Goal: Information Seeking & Learning: Learn about a topic

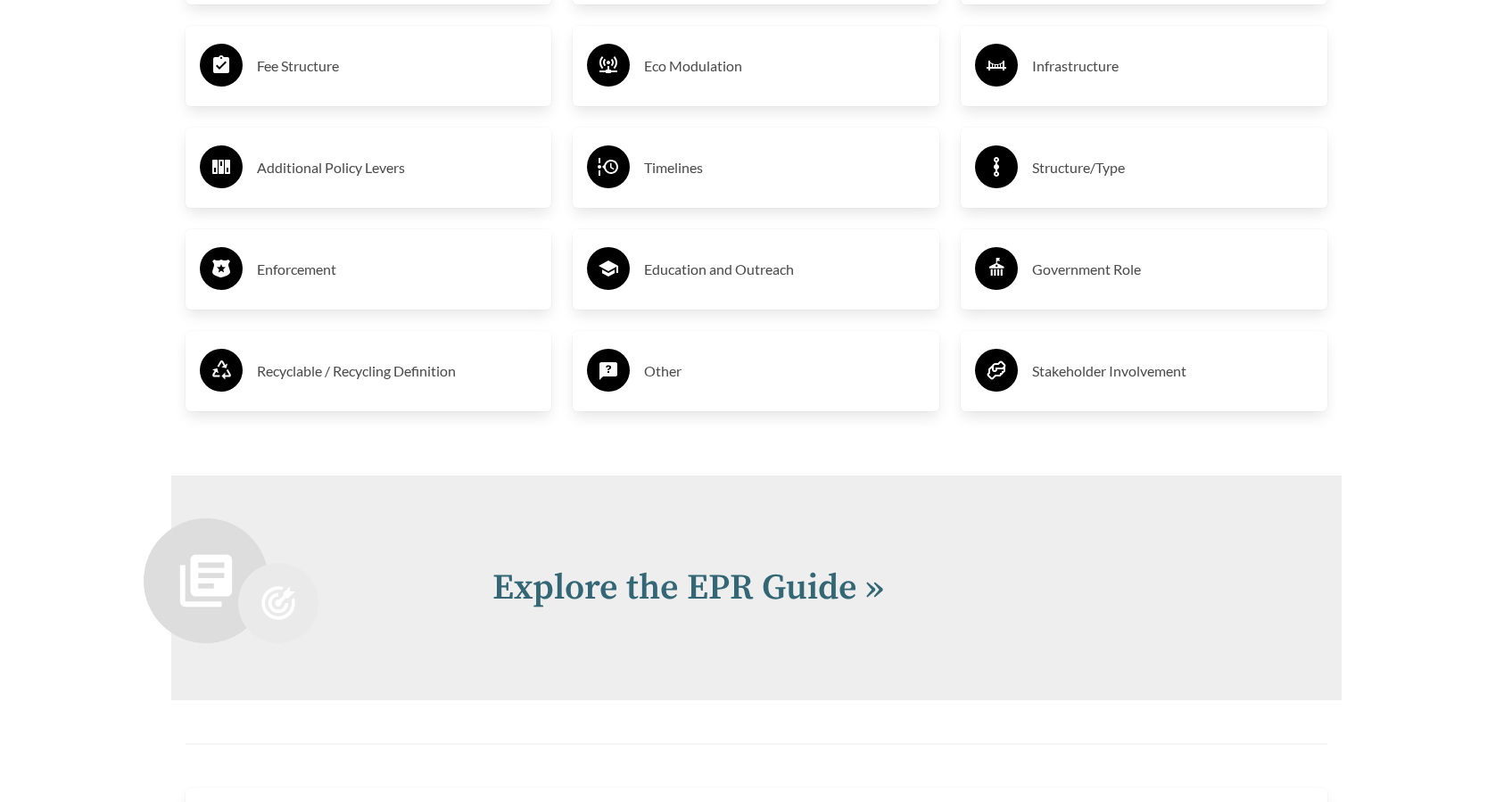
scroll to position [2985, 0]
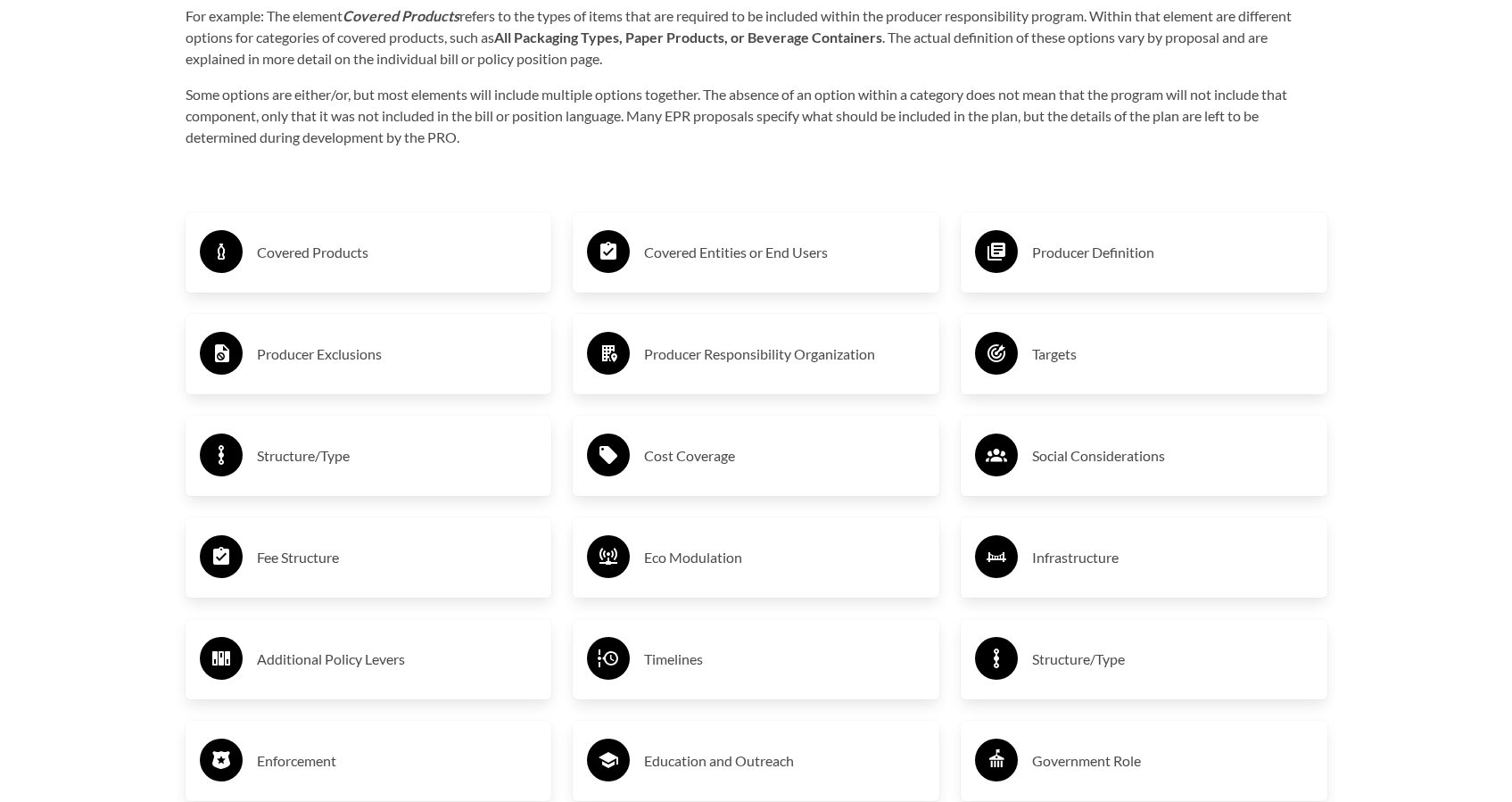
click at [379, 262] on h3 "Covered Products" at bounding box center [396, 252] width 281 height 29
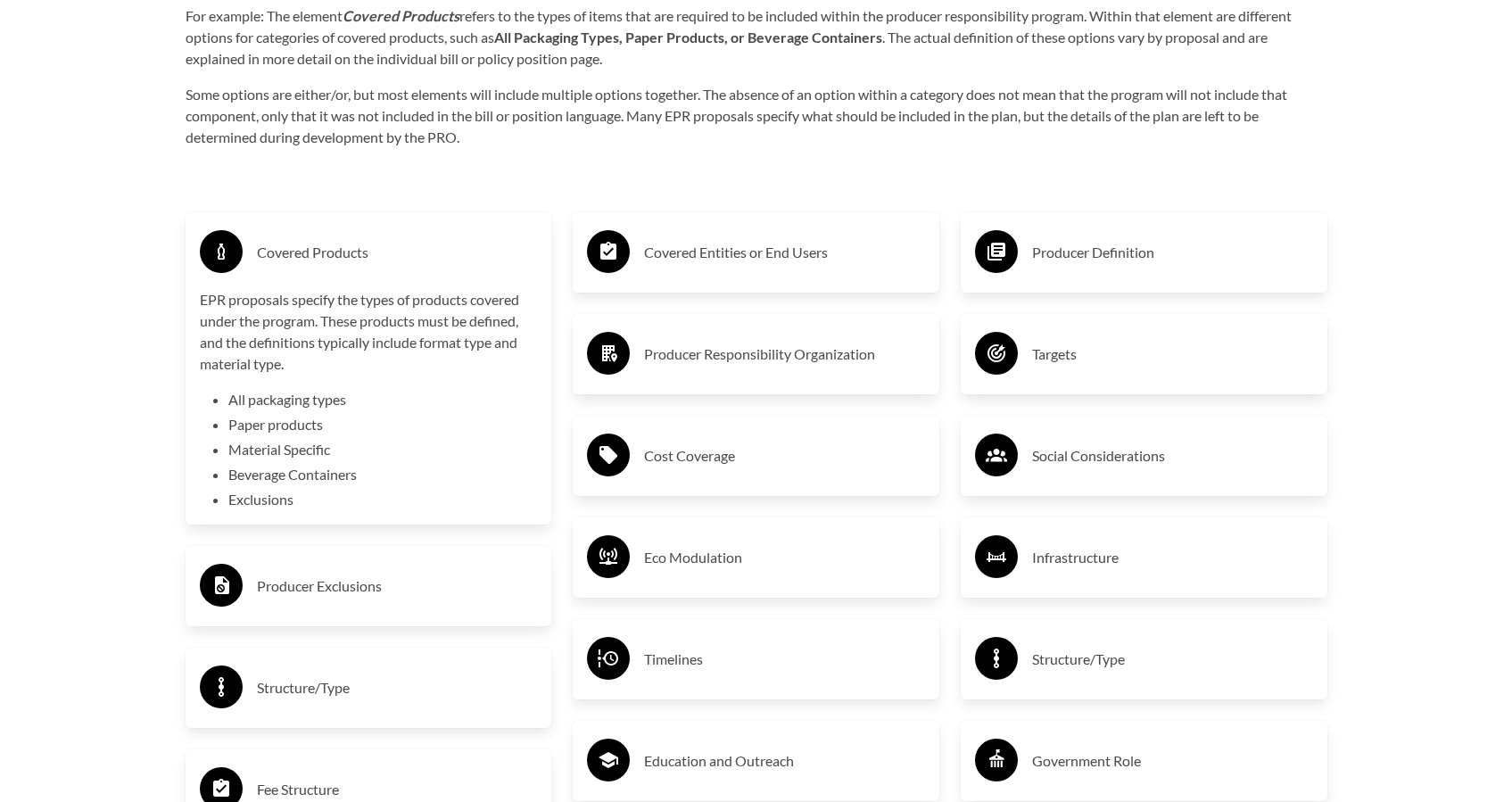
click at [299, 593] on h3 "Producer Exclusions" at bounding box center [396, 586] width 281 height 29
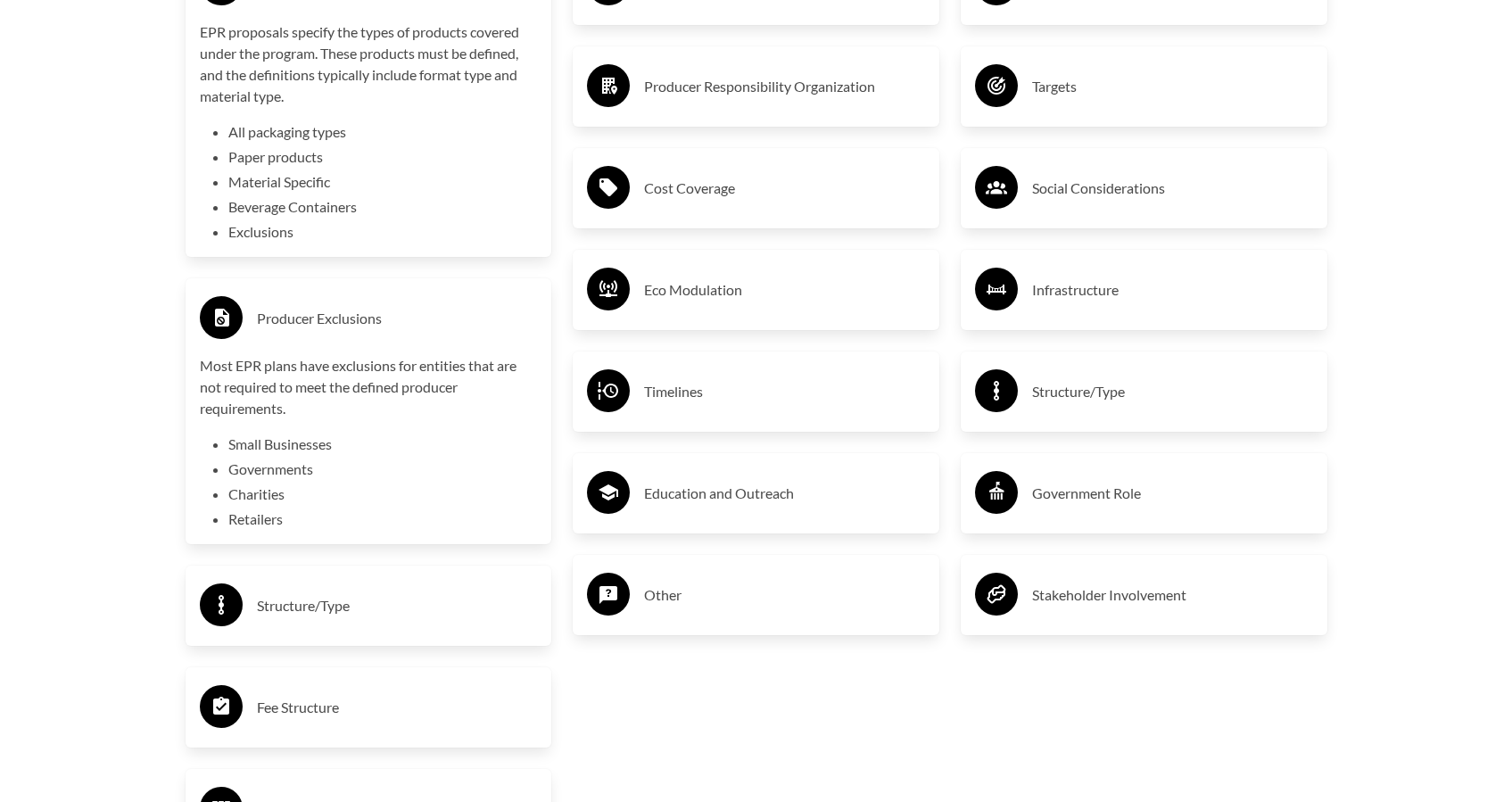
scroll to position [3287, 0]
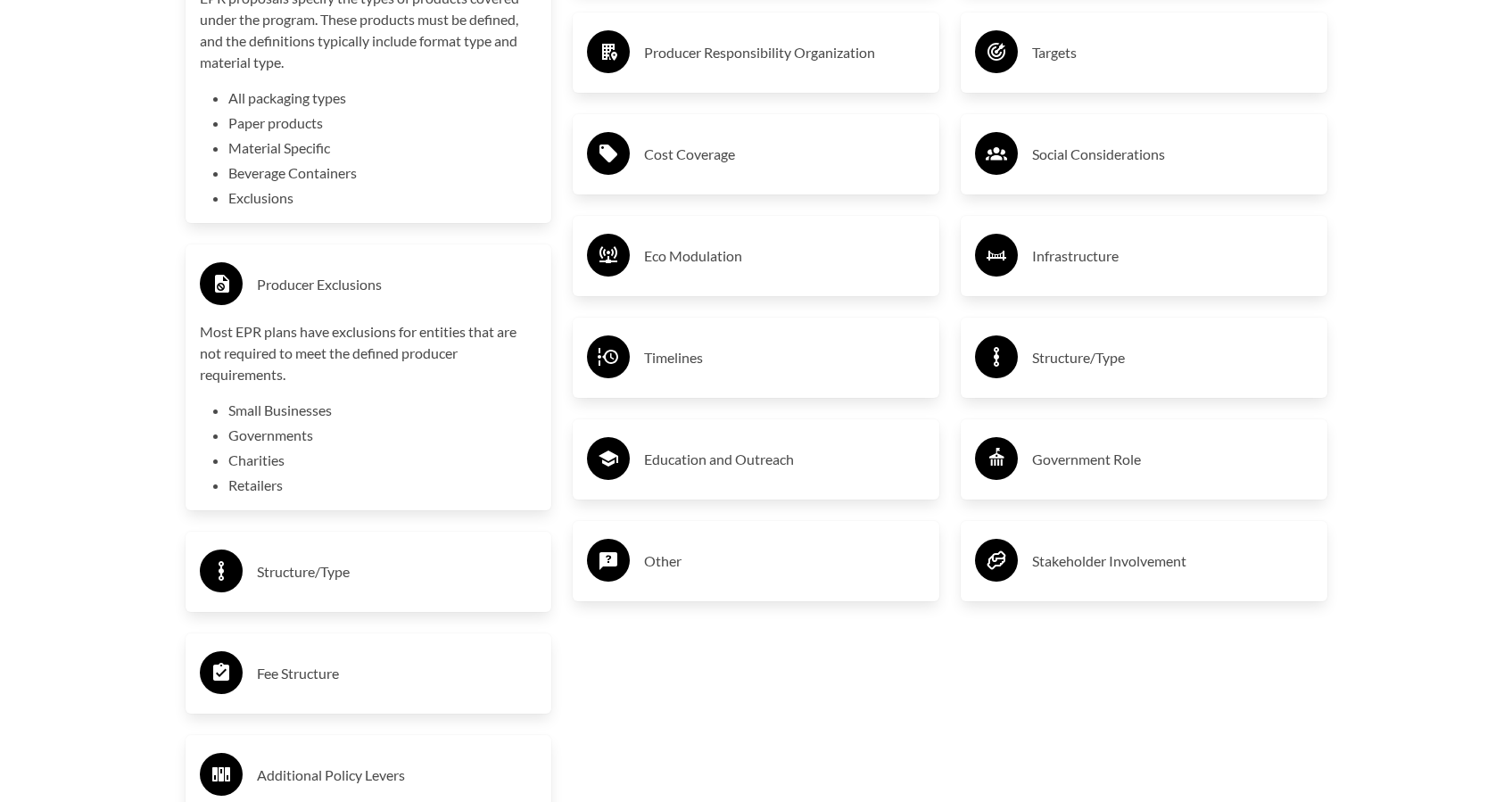
click at [309, 573] on h3 "Structure/Type" at bounding box center [396, 571] width 281 height 29
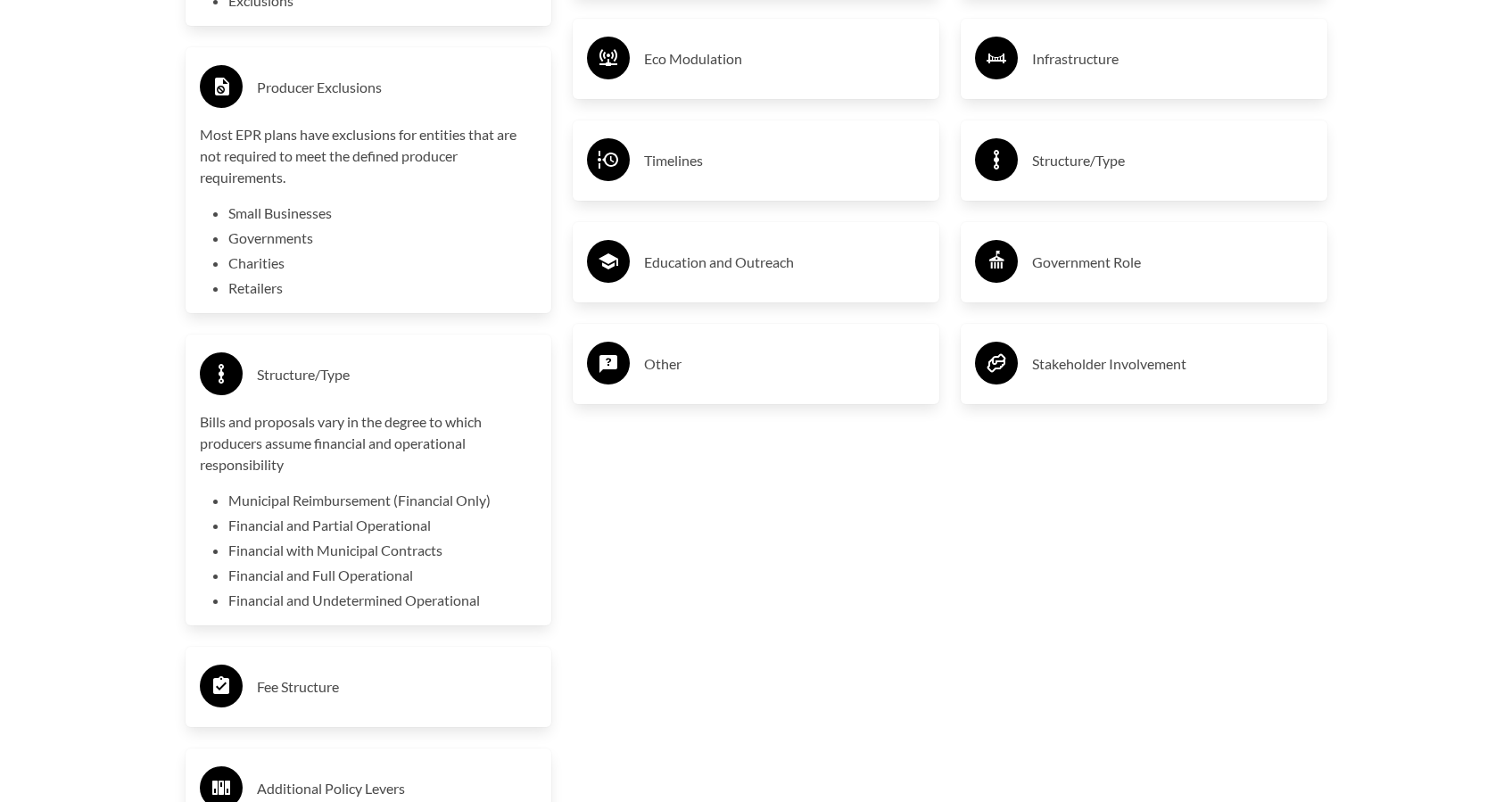
scroll to position [3526, 0]
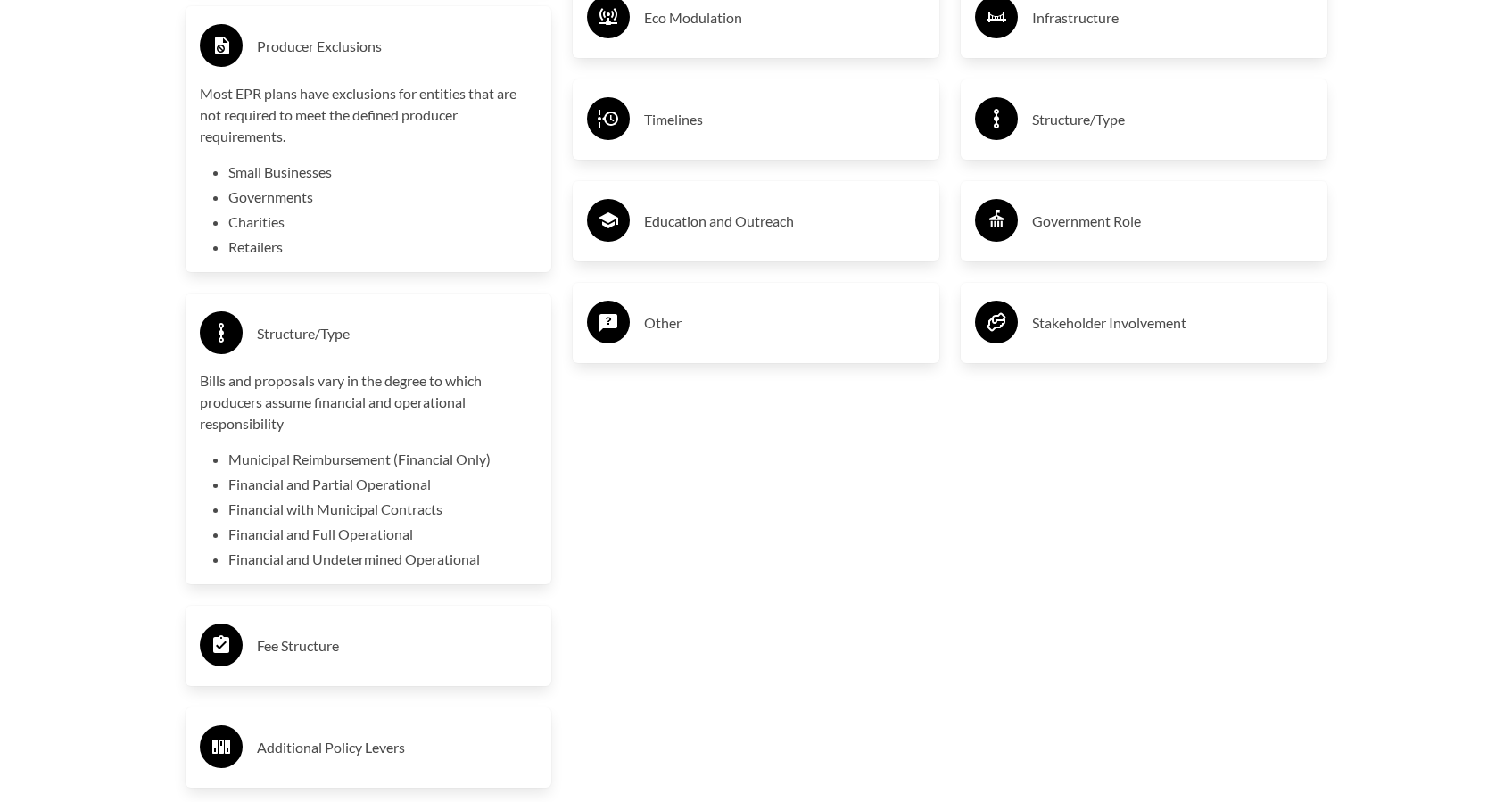
click at [327, 637] on h3 "Fee Structure" at bounding box center [396, 645] width 281 height 29
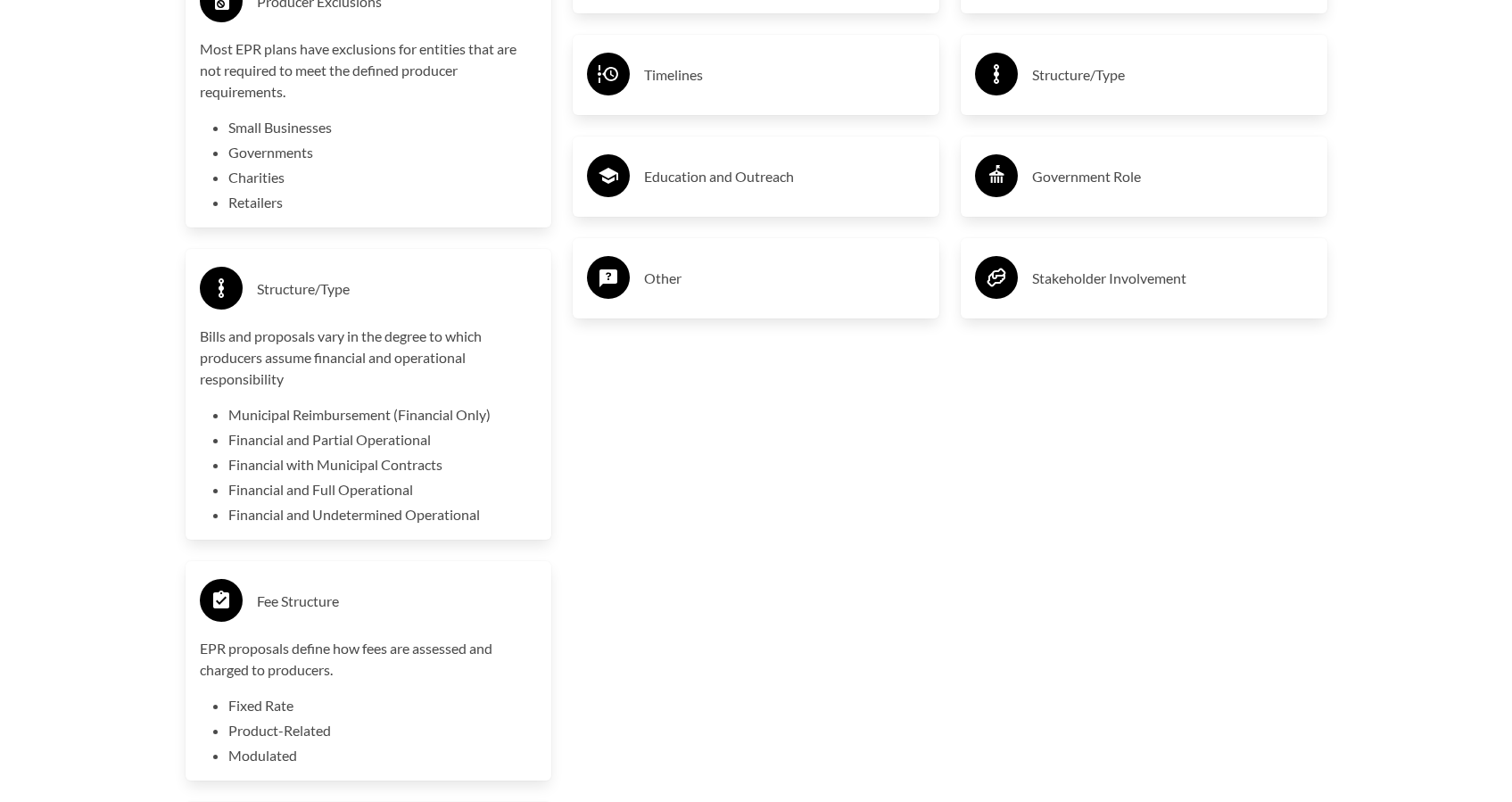
scroll to position [3816, 0]
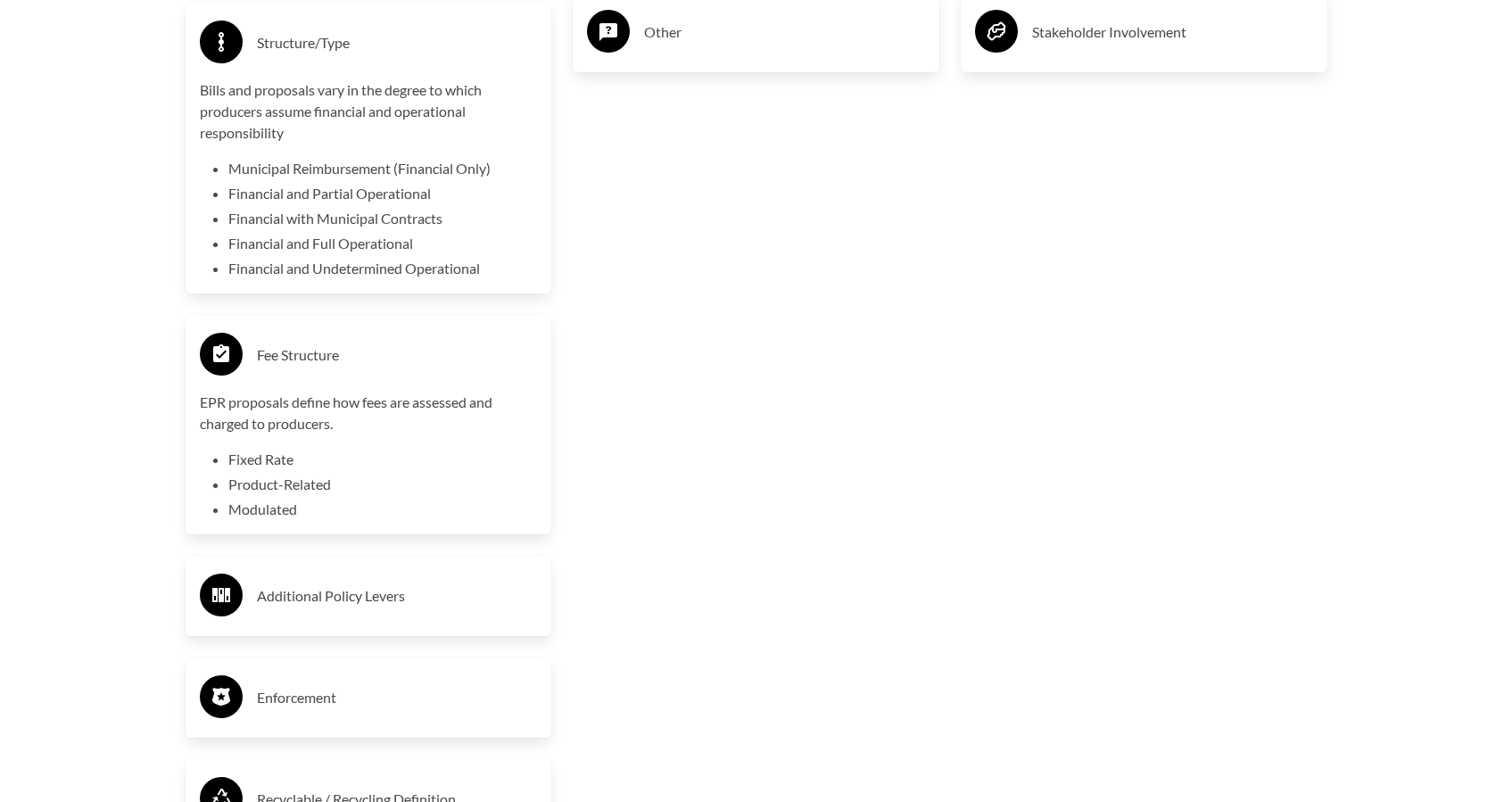
click at [327, 621] on div "Additional Policy Levers" at bounding box center [369, 596] width 338 height 51
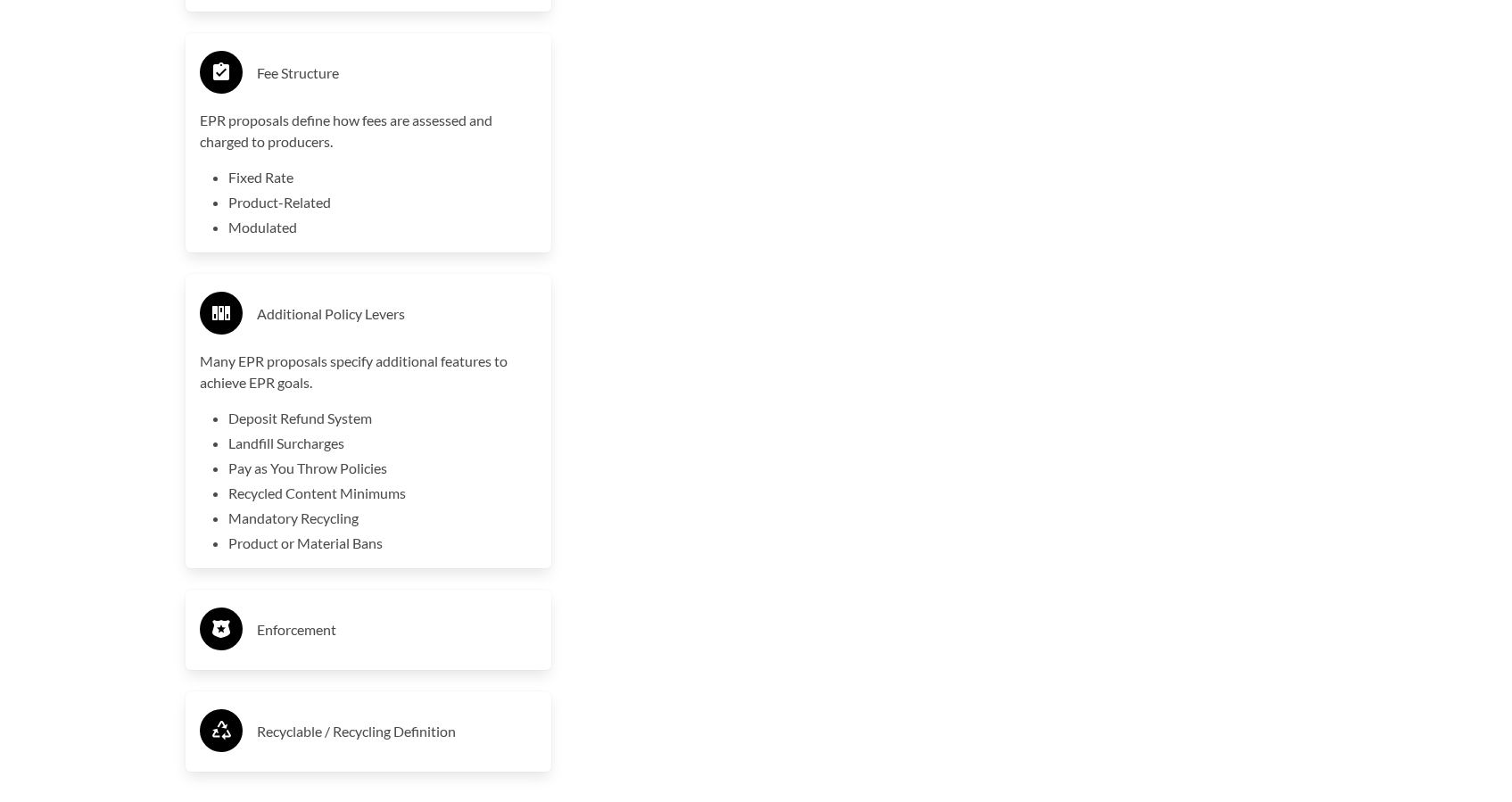
click at [327, 623] on h3 "Enforcement" at bounding box center [396, 629] width 281 height 29
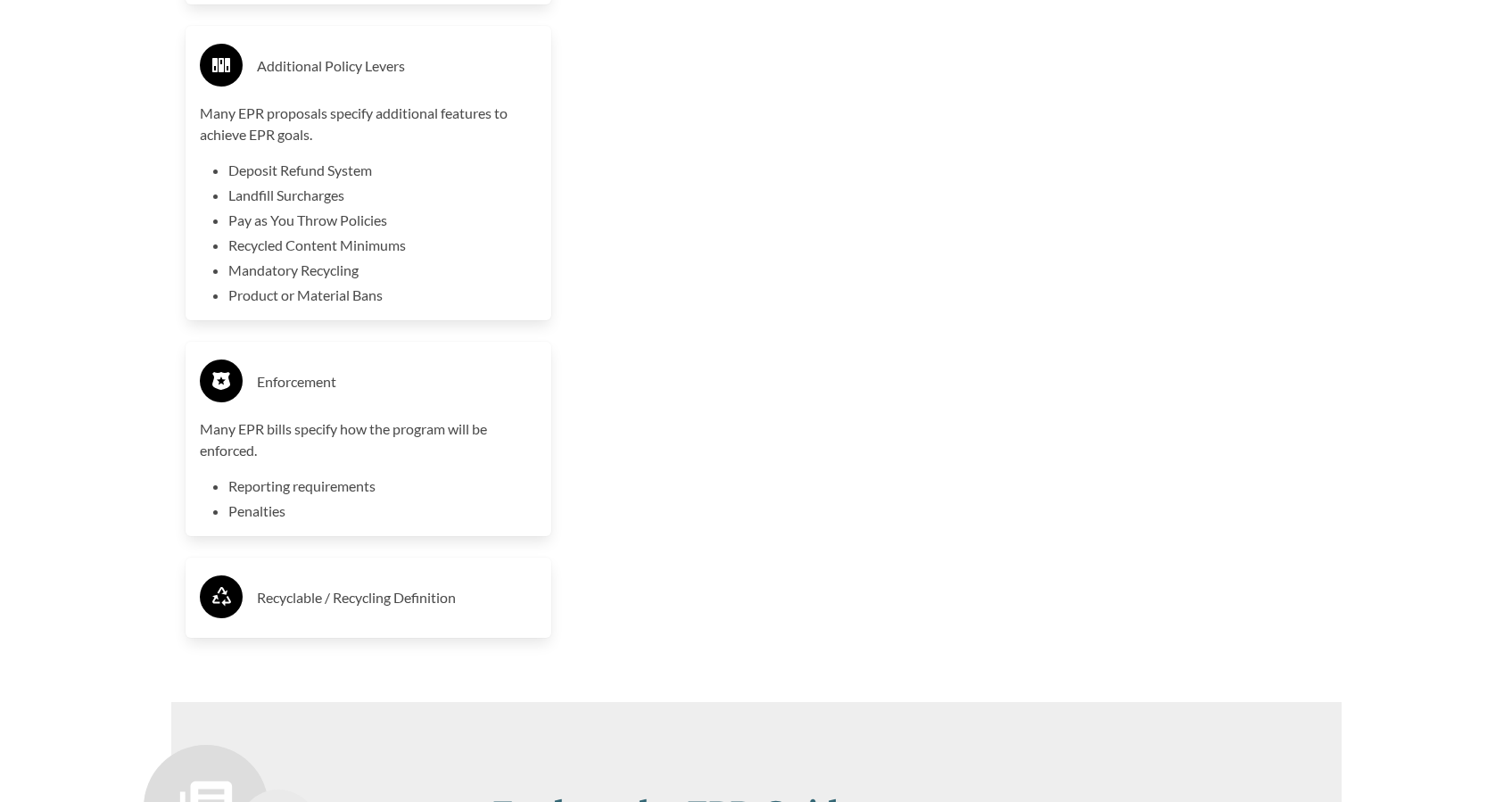
scroll to position [4386, 0]
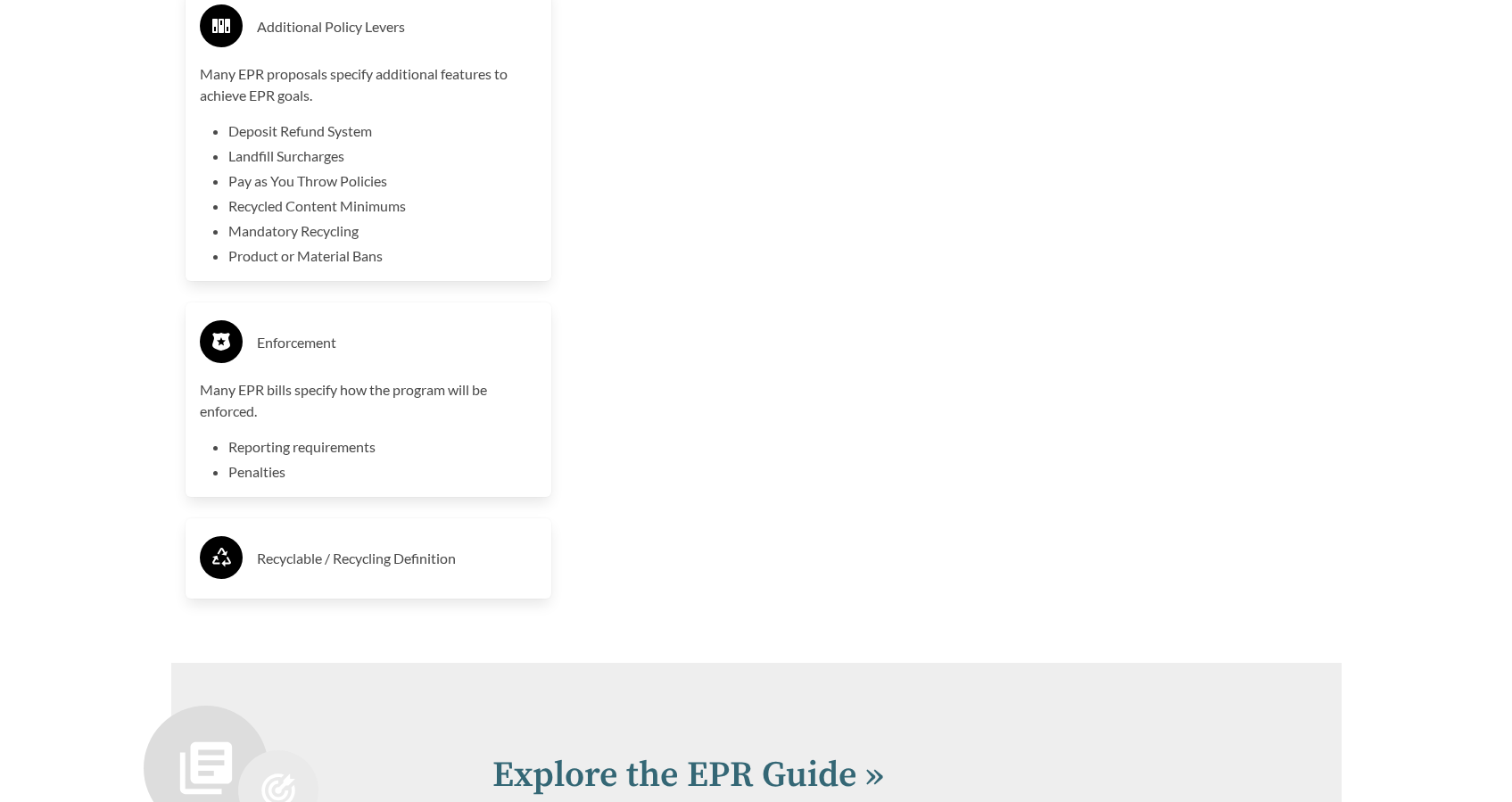
click at [340, 584] on div "Recyclable / Recycling Definition" at bounding box center [369, 558] width 338 height 51
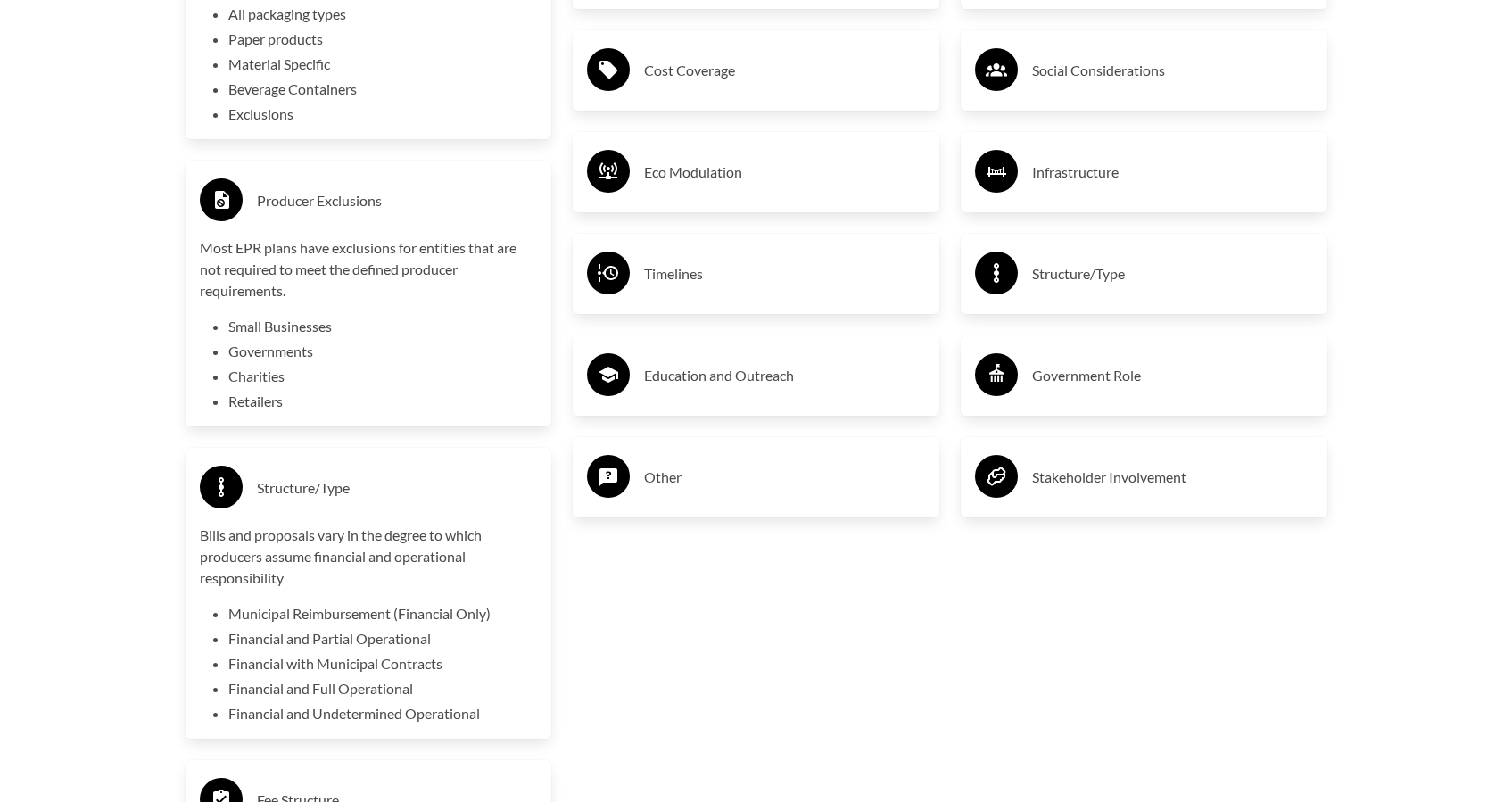
scroll to position [2929, 0]
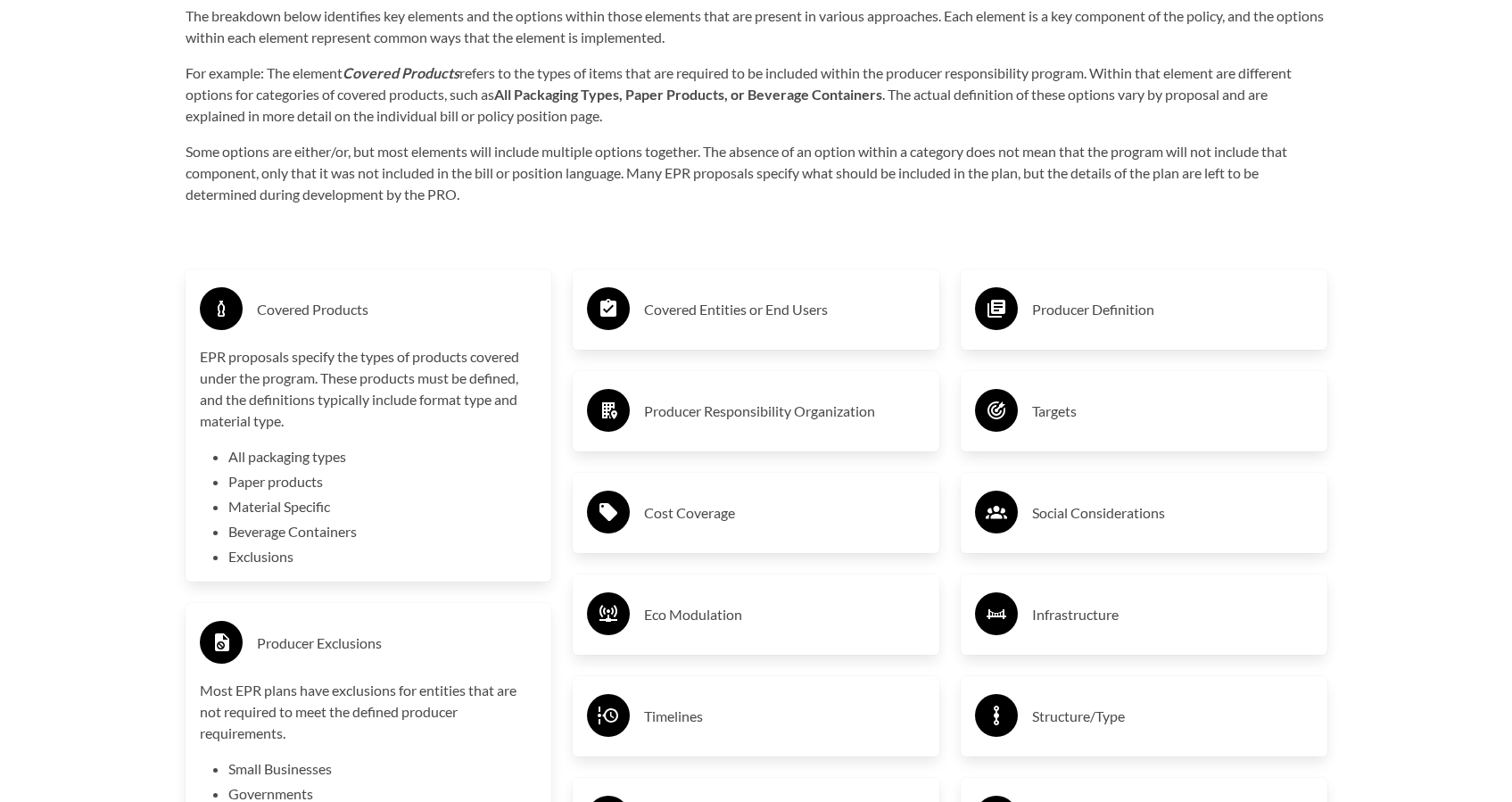
click at [706, 341] on div "Covered Entities or End Users" at bounding box center [756, 309] width 367 height 80
click at [712, 334] on div "Covered Entities or End Users" at bounding box center [756, 310] width 338 height 51
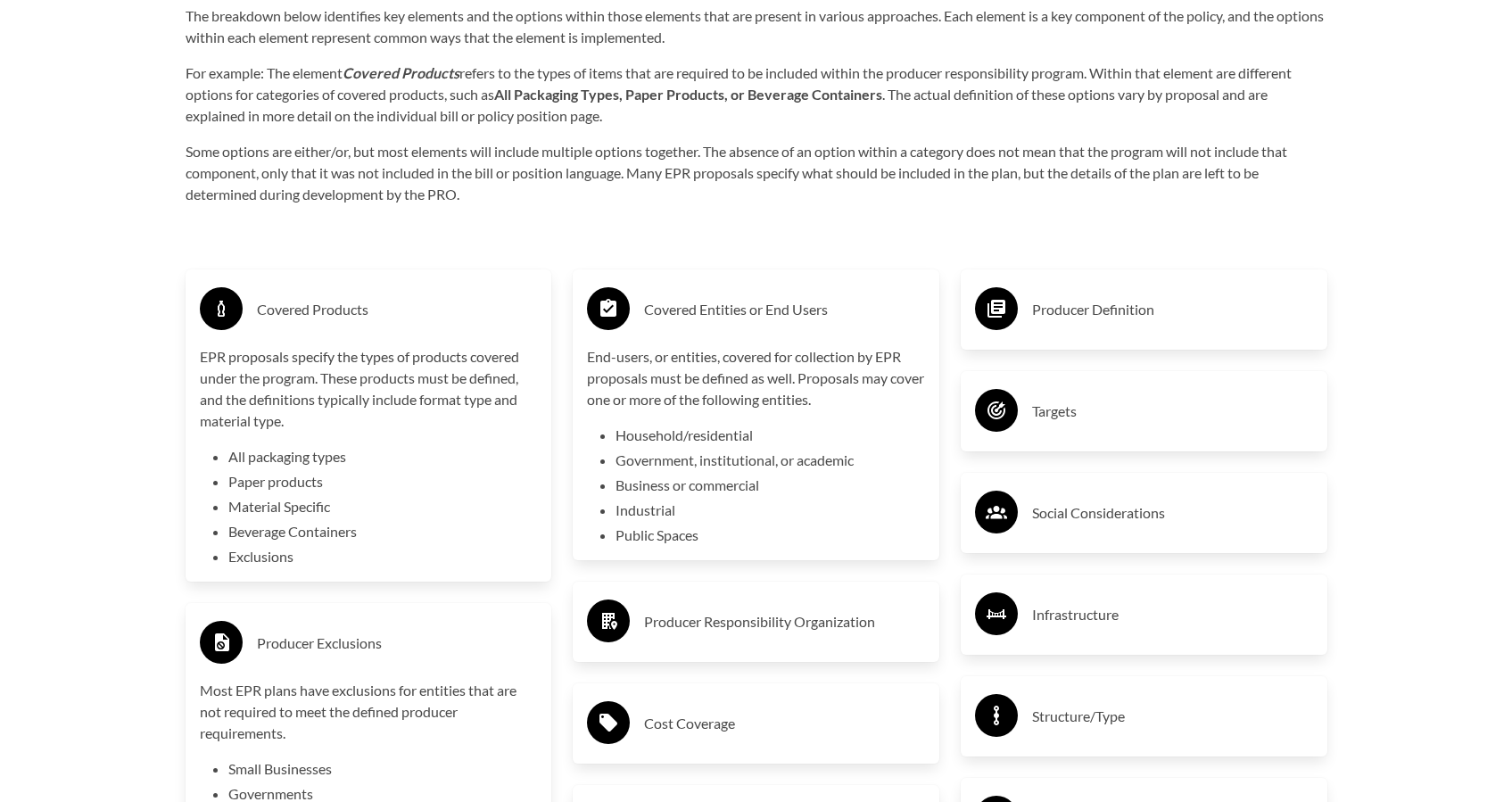
click at [796, 646] on div "Producer Responsibility Organization" at bounding box center [756, 621] width 338 height 51
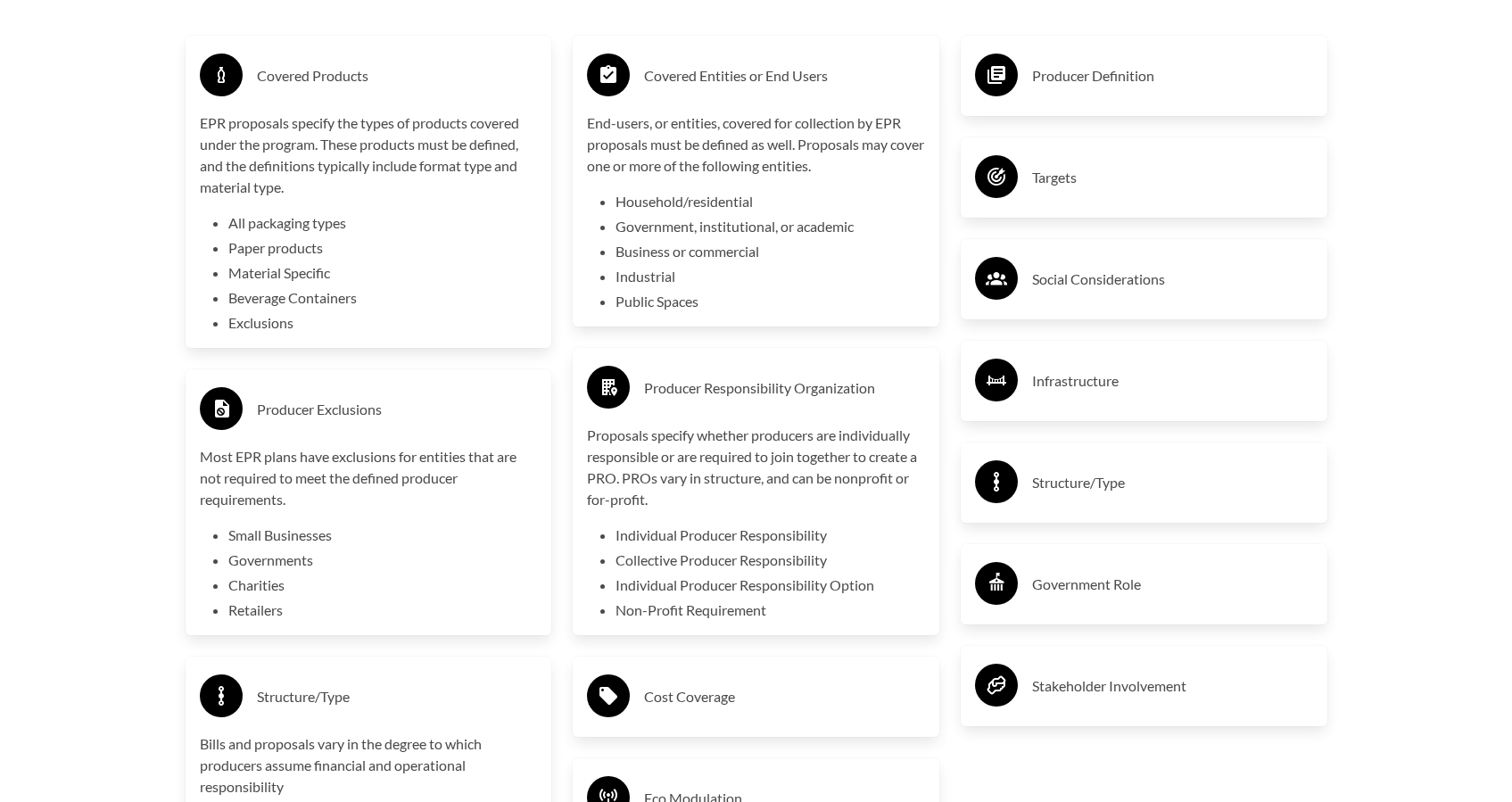
scroll to position [3255, 0]
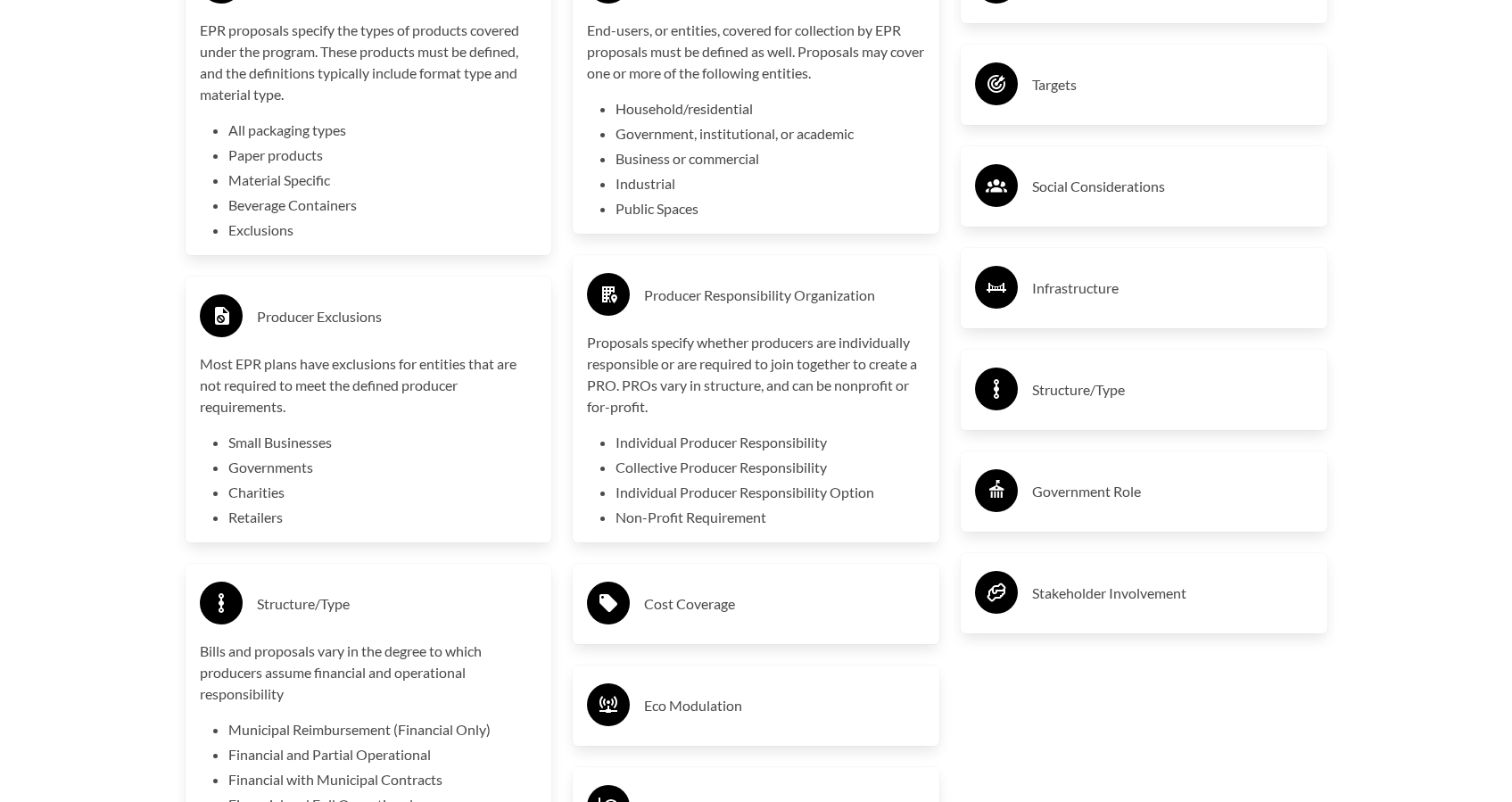
click at [747, 590] on div "Cost Coverage" at bounding box center [756, 604] width 338 height 51
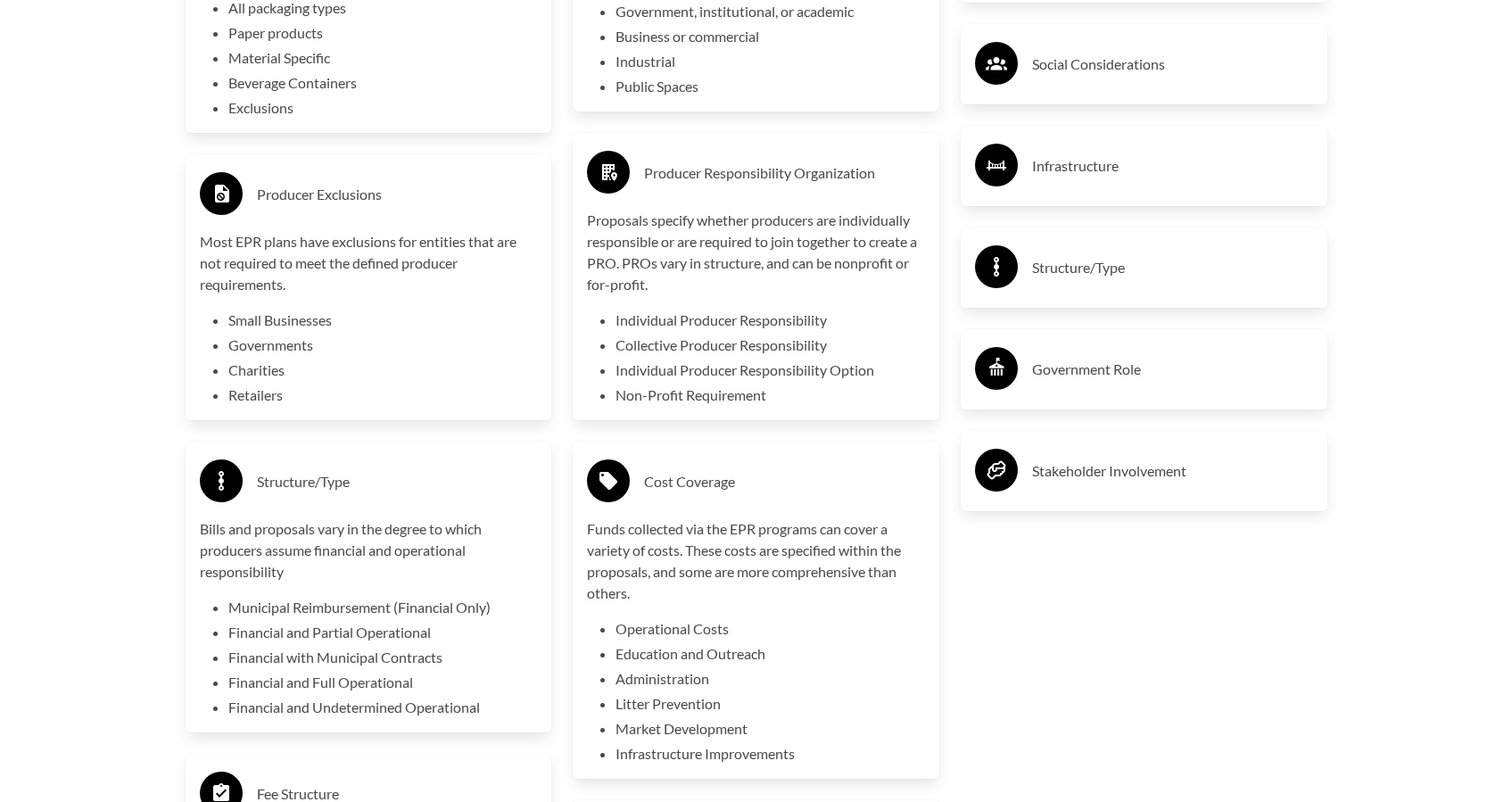
scroll to position [3618, 0]
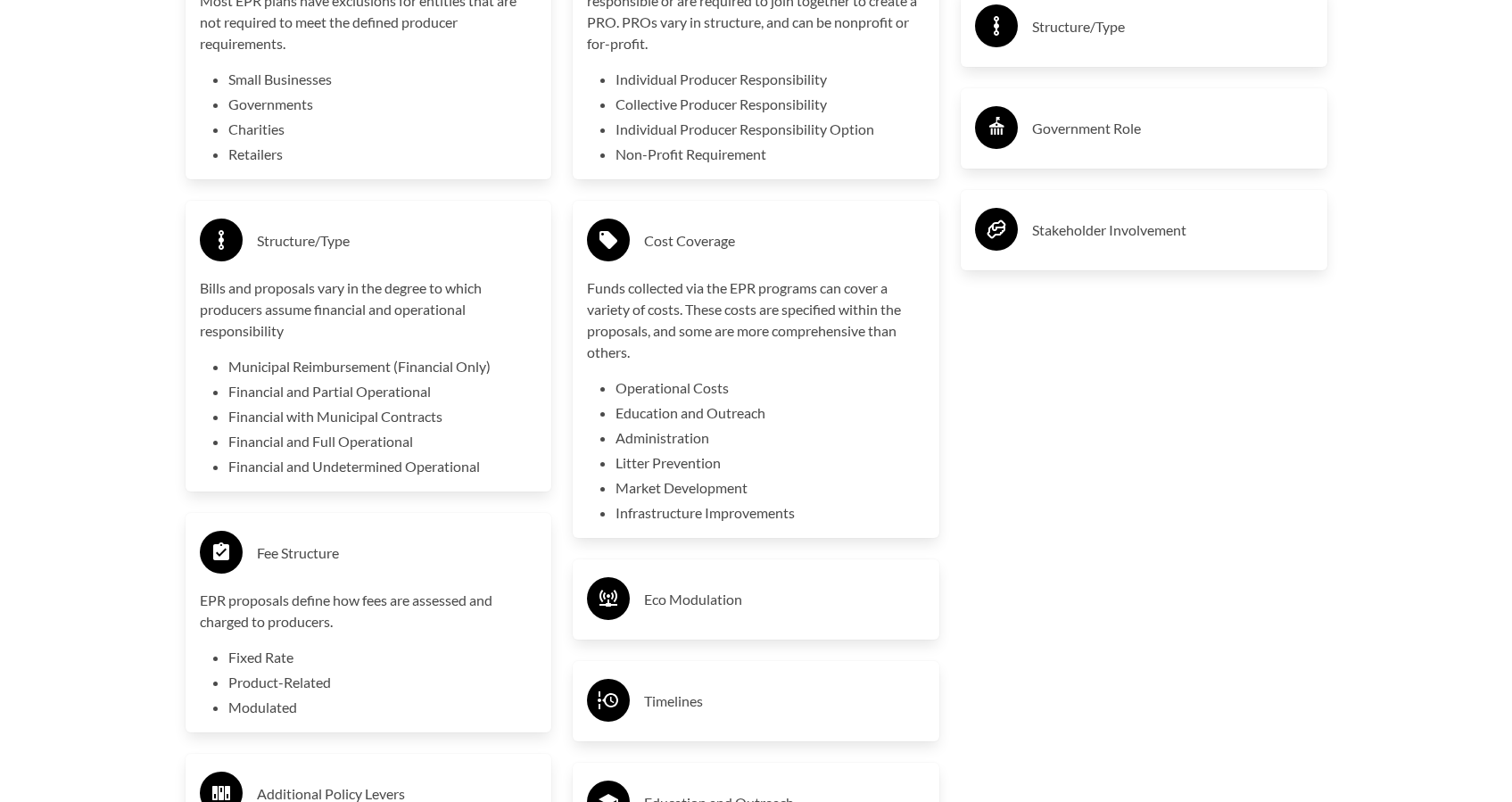
click at [898, 579] on div "Eco Modulation" at bounding box center [756, 600] width 338 height 51
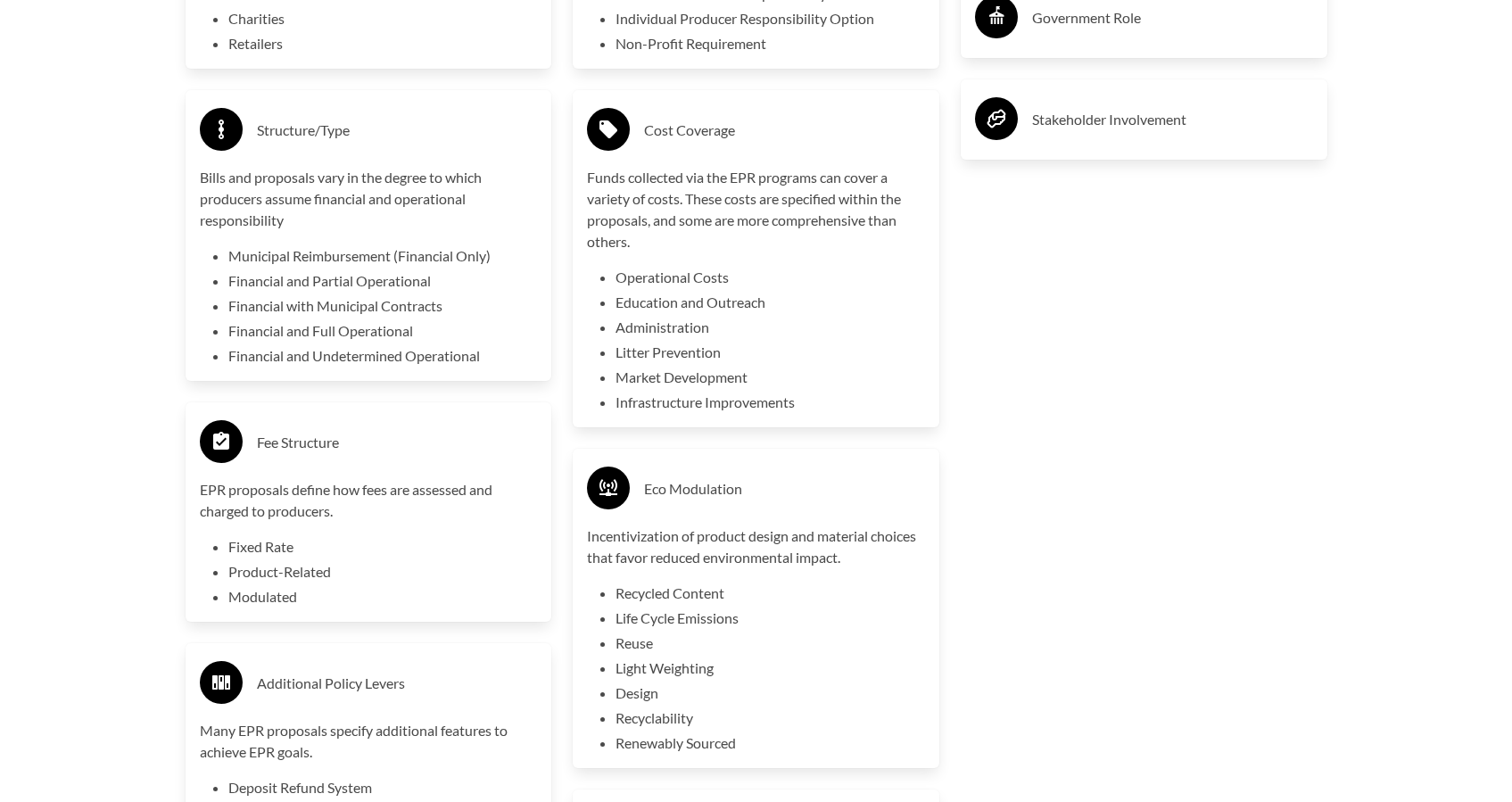
scroll to position [3871, 0]
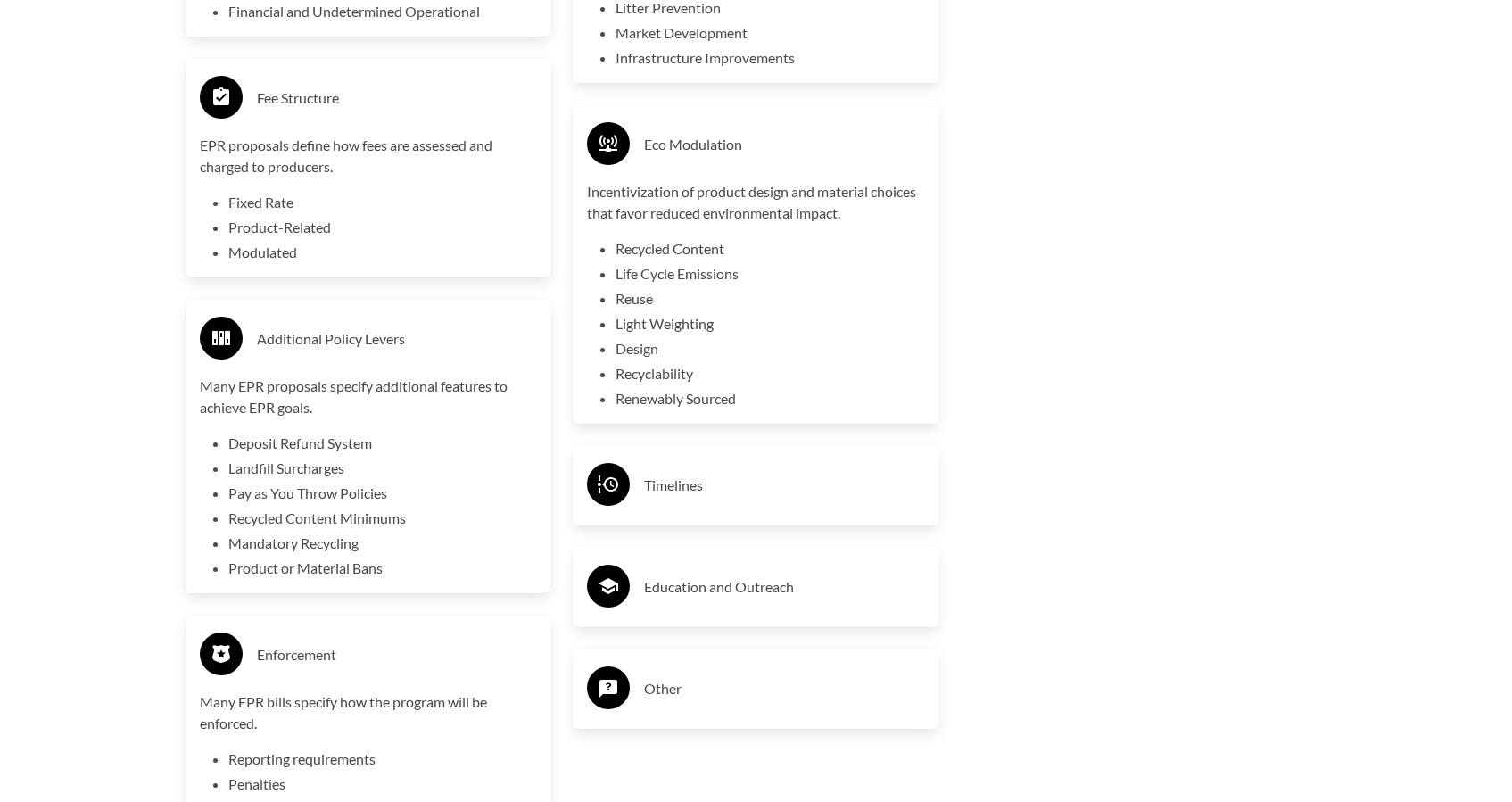
click at [849, 472] on div "Timelines" at bounding box center [756, 485] width 338 height 51
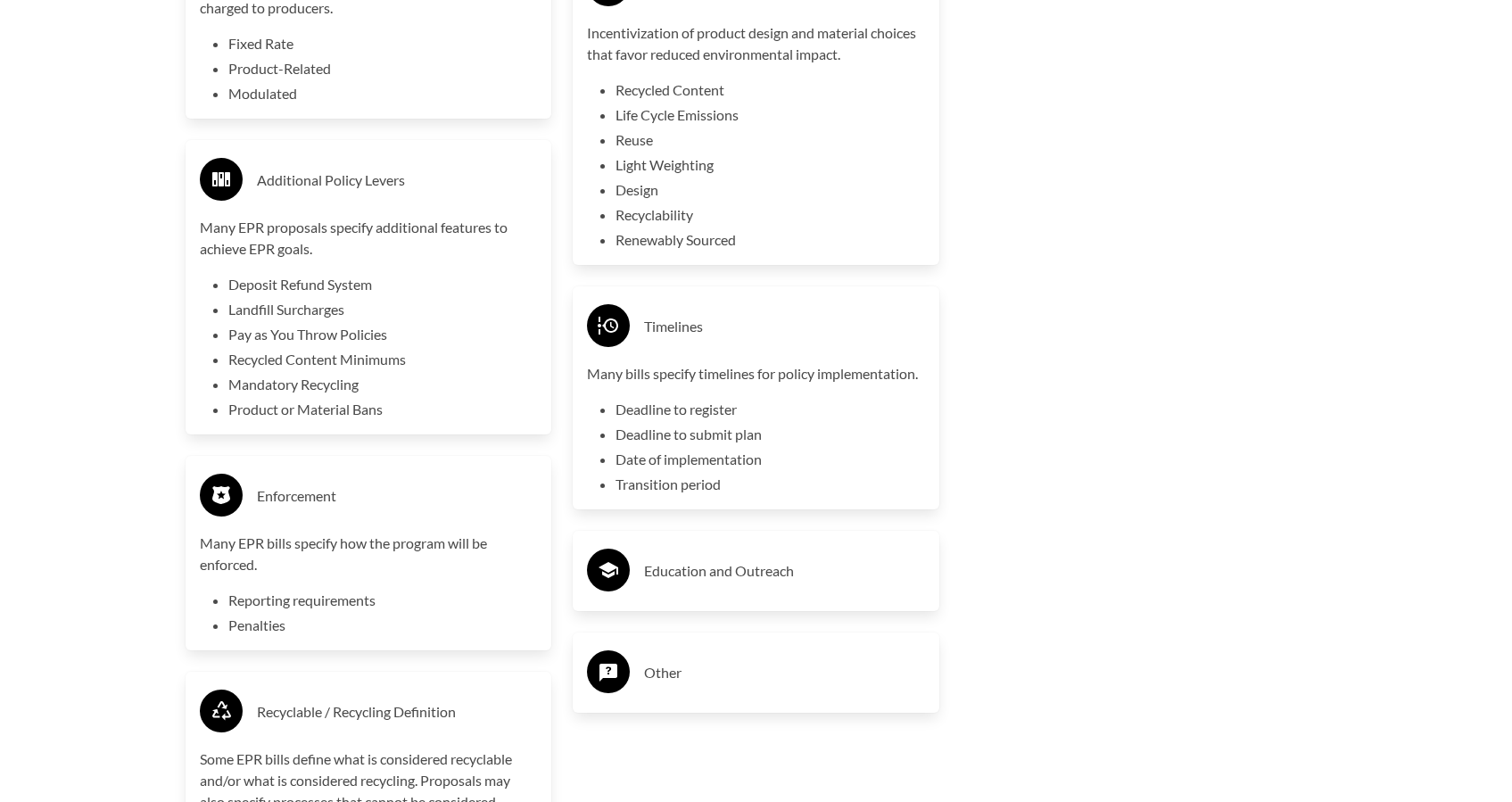
scroll to position [4235, 0]
click at [696, 566] on h3 "Education and Outreach" at bounding box center [784, 568] width 281 height 29
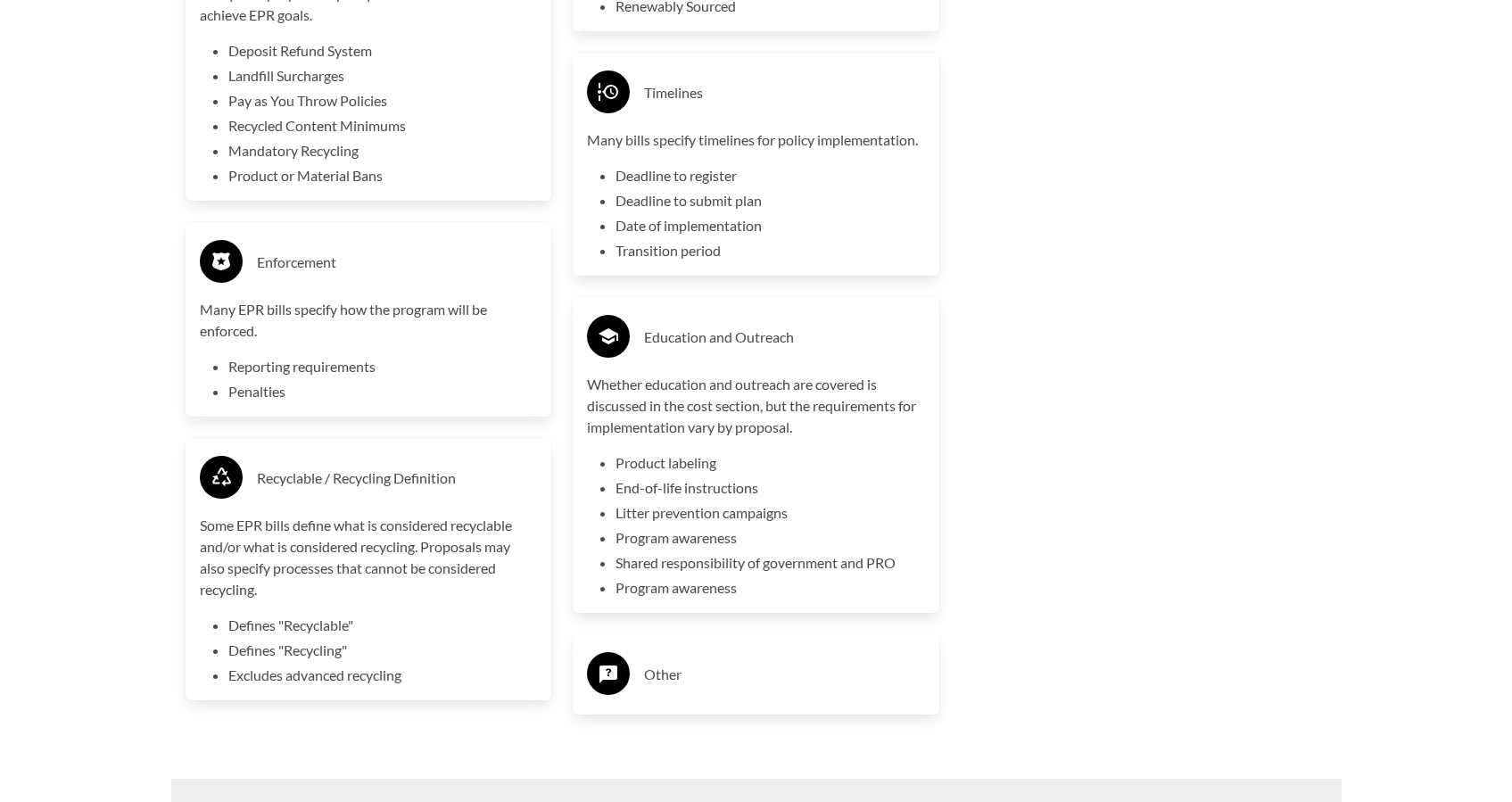
scroll to position [4469, 0]
click at [706, 678] on h3 "Other" at bounding box center [784, 672] width 281 height 29
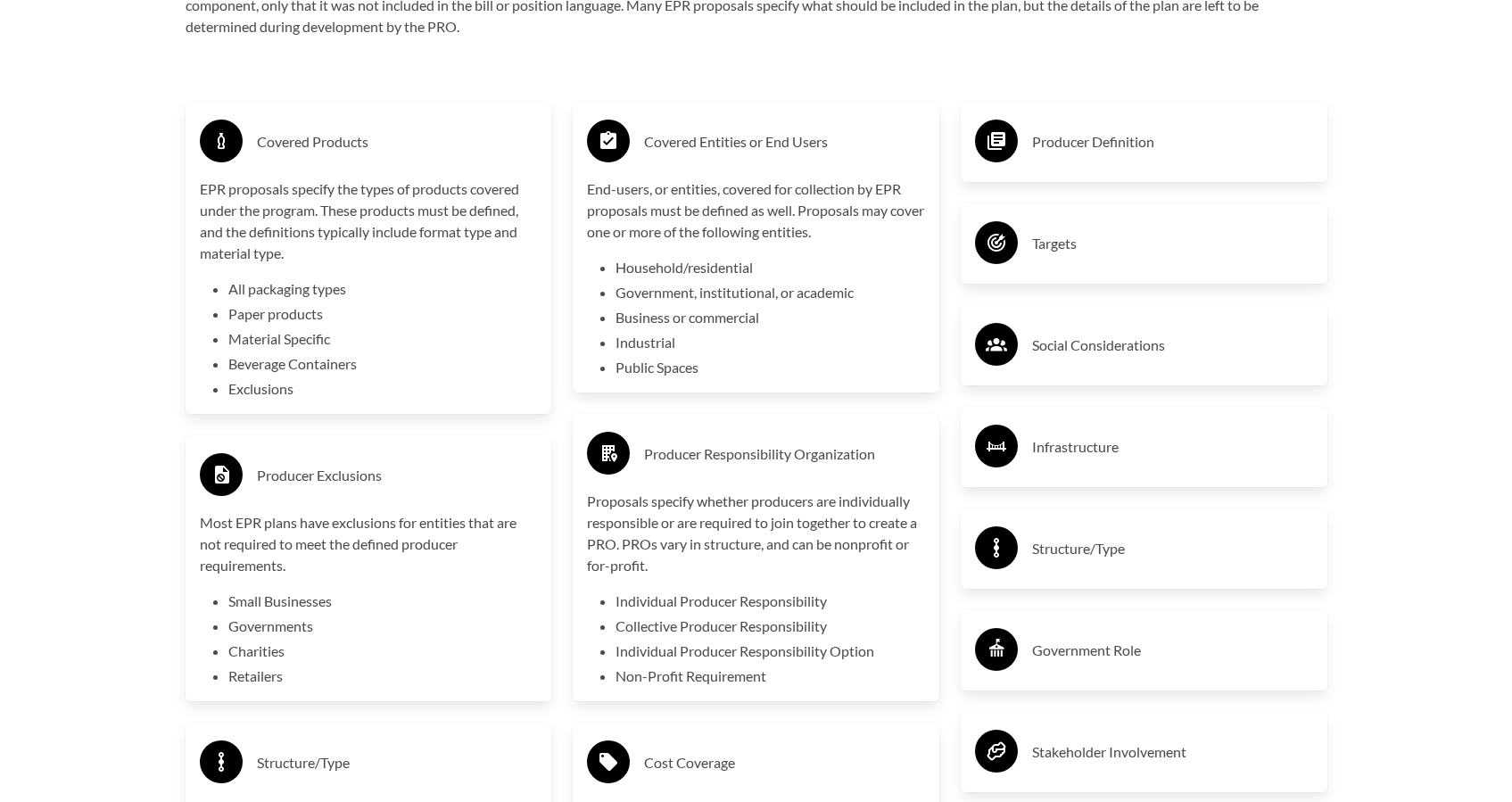
scroll to position [3073, 0]
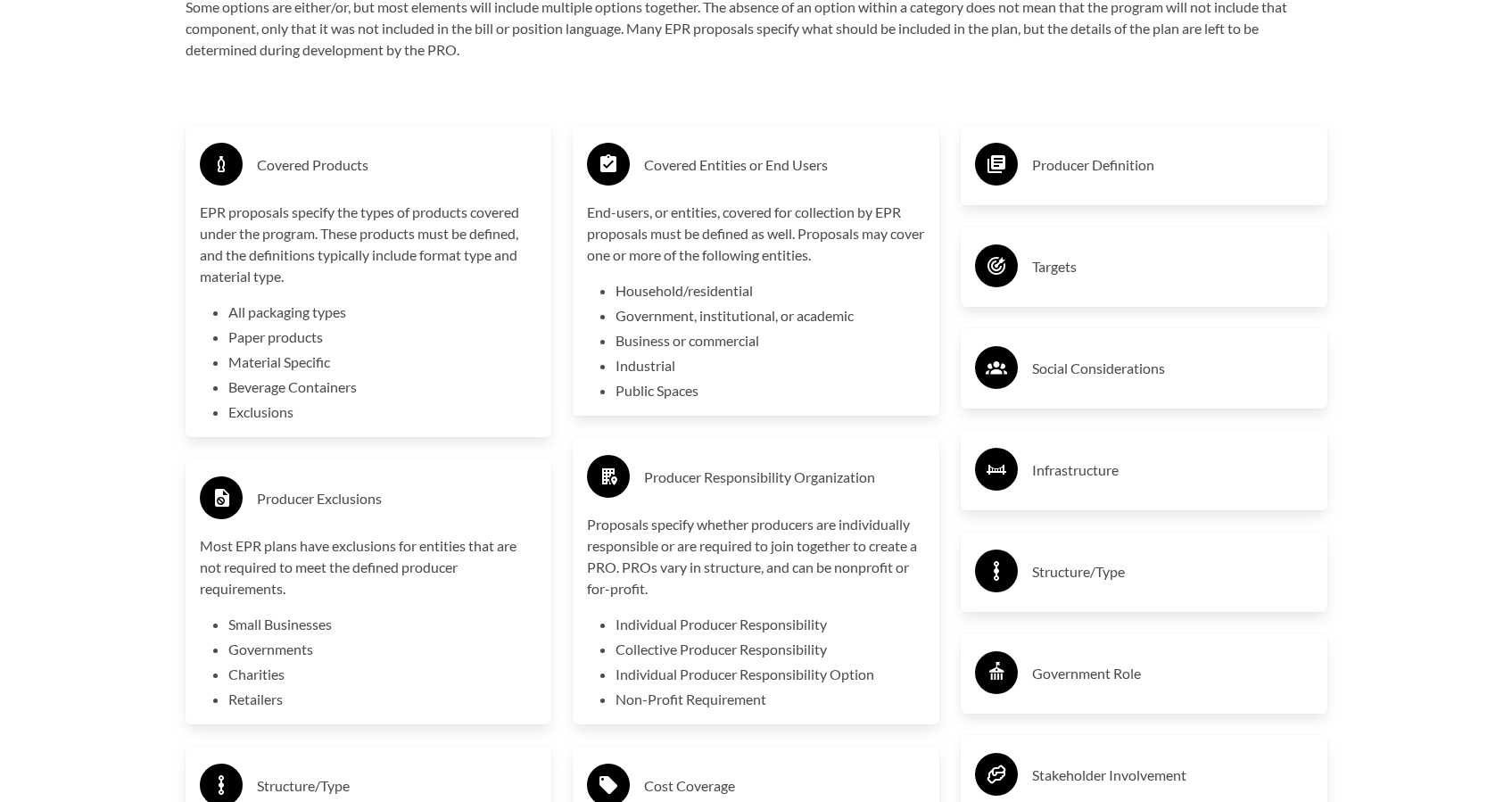
click at [1129, 174] on h3 "Producer Definition" at bounding box center [1172, 165] width 281 height 29
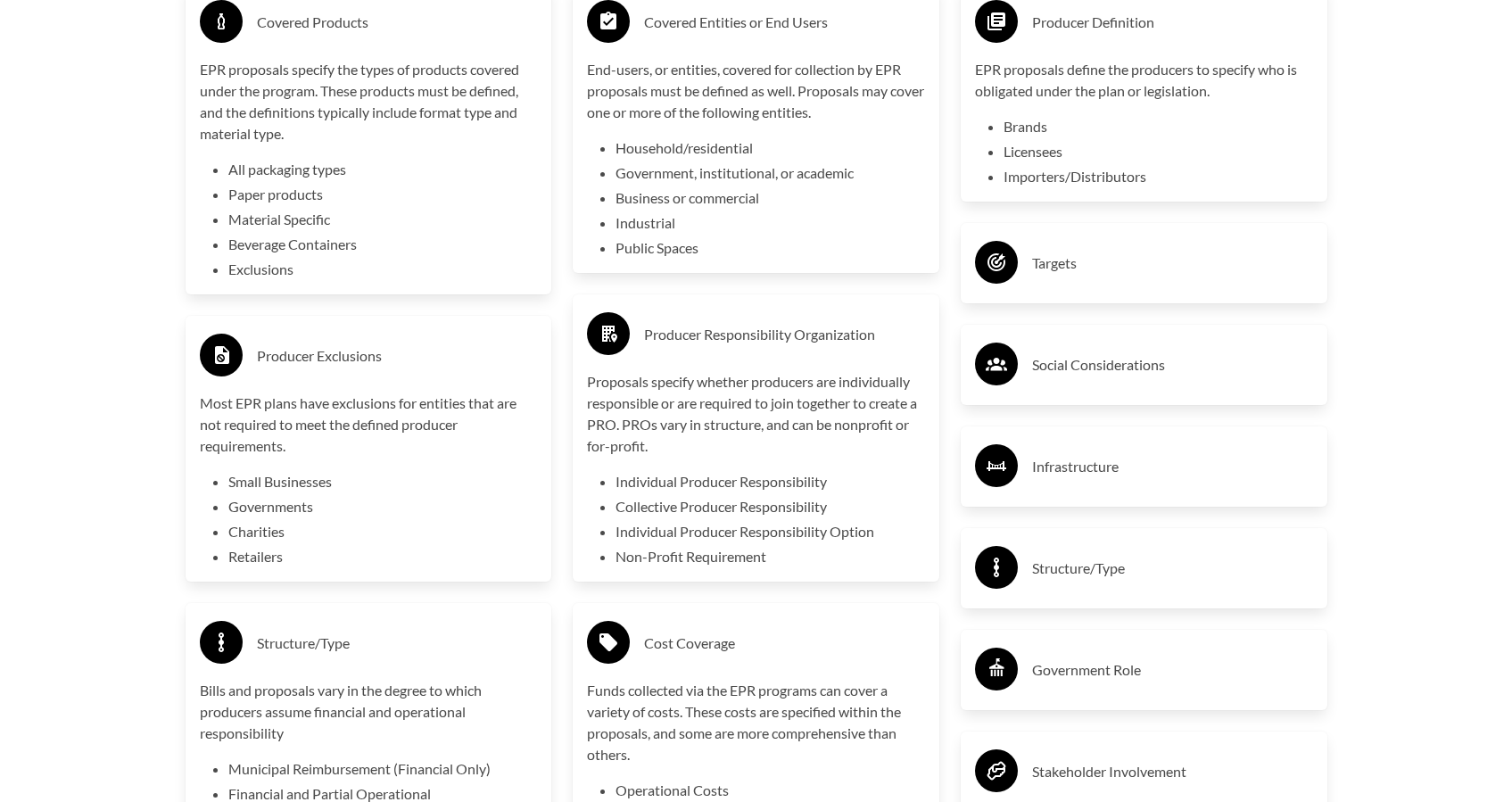
scroll to position [3217, 0]
click at [1153, 273] on h3 "Targets" at bounding box center [1172, 261] width 281 height 29
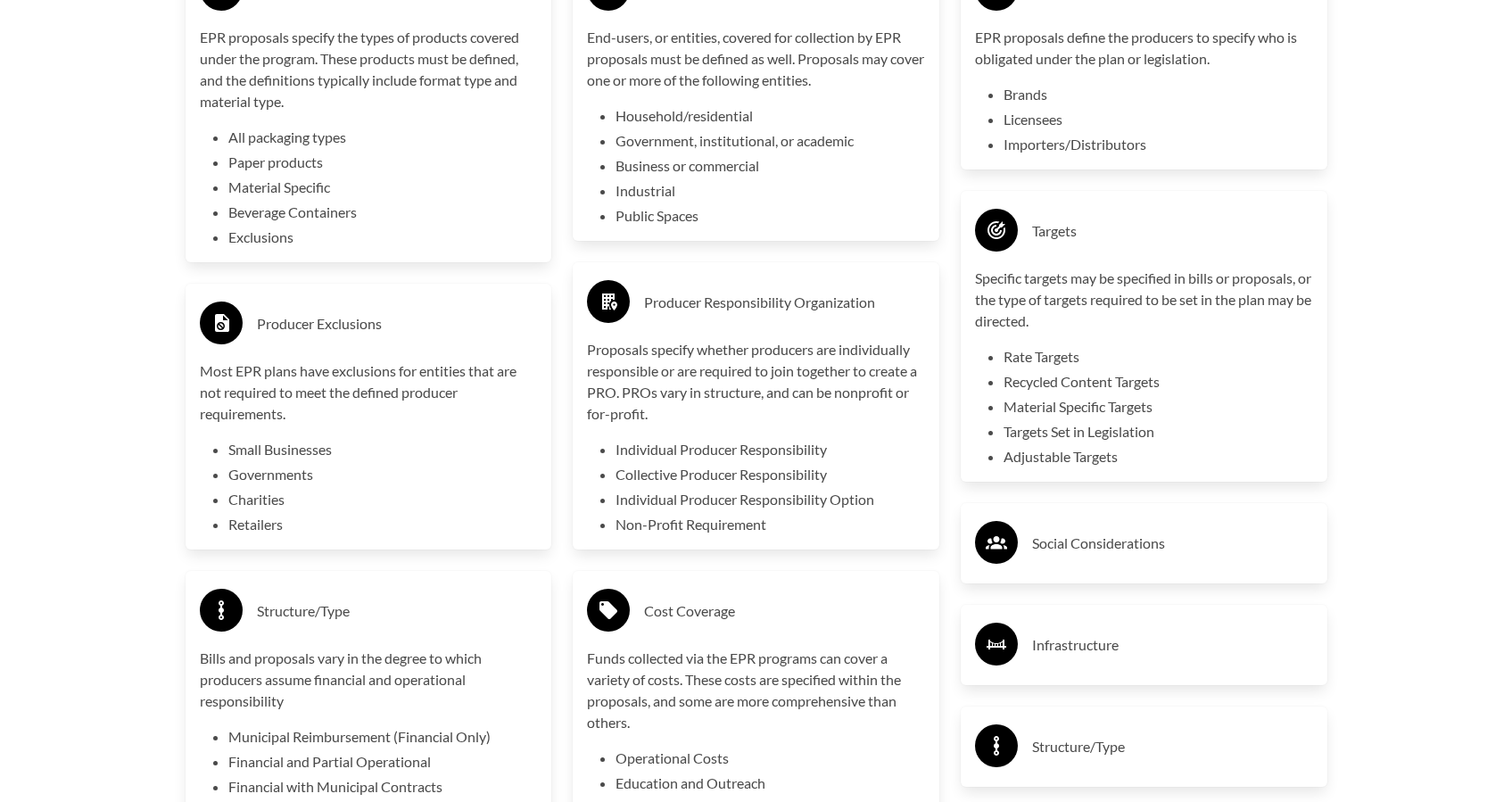
scroll to position [3332, 0]
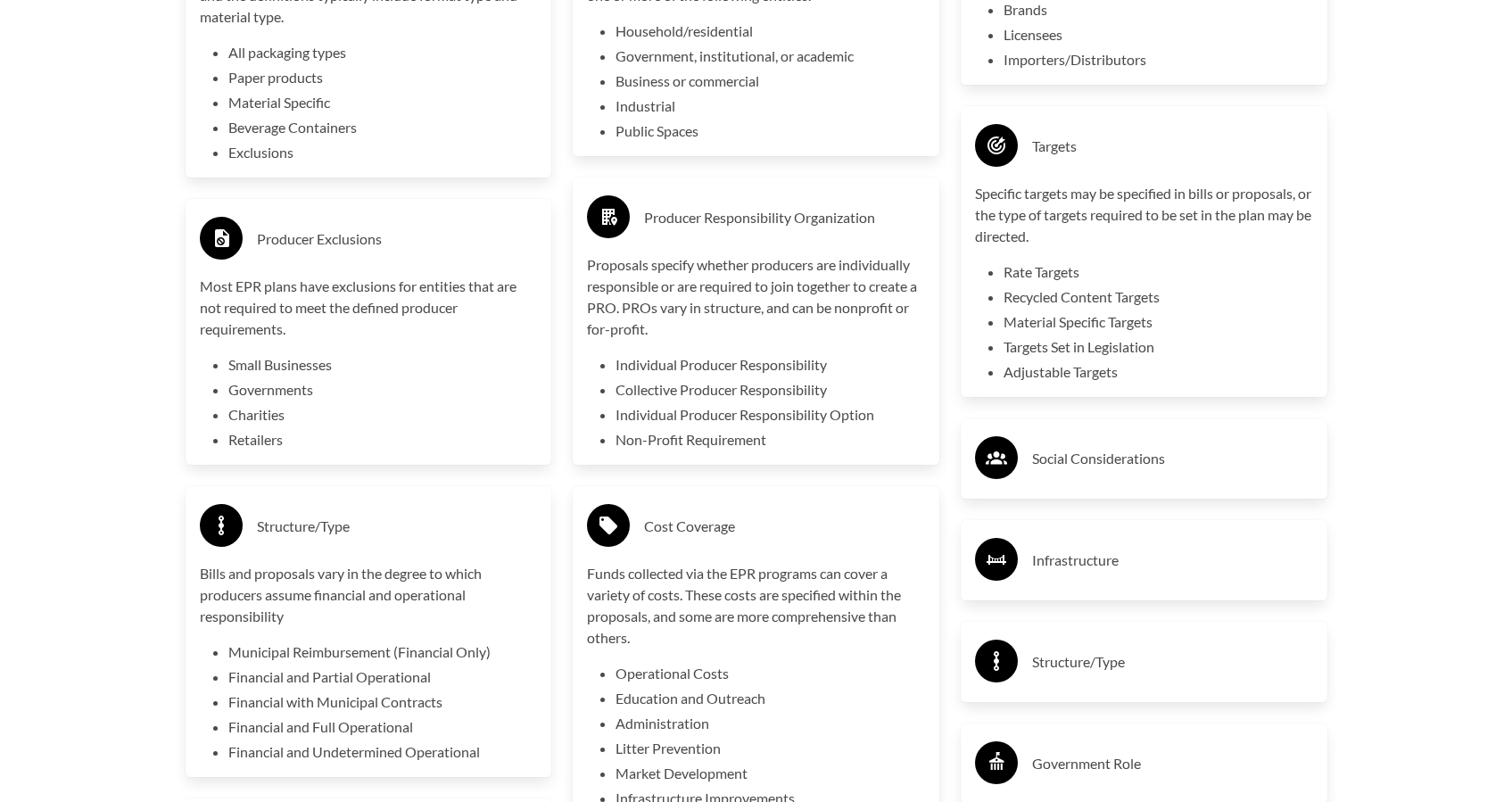
click at [1131, 430] on div "Social Considerations" at bounding box center [1144, 458] width 367 height 80
click at [1124, 453] on h3 "Social Considerations" at bounding box center [1172, 458] width 281 height 29
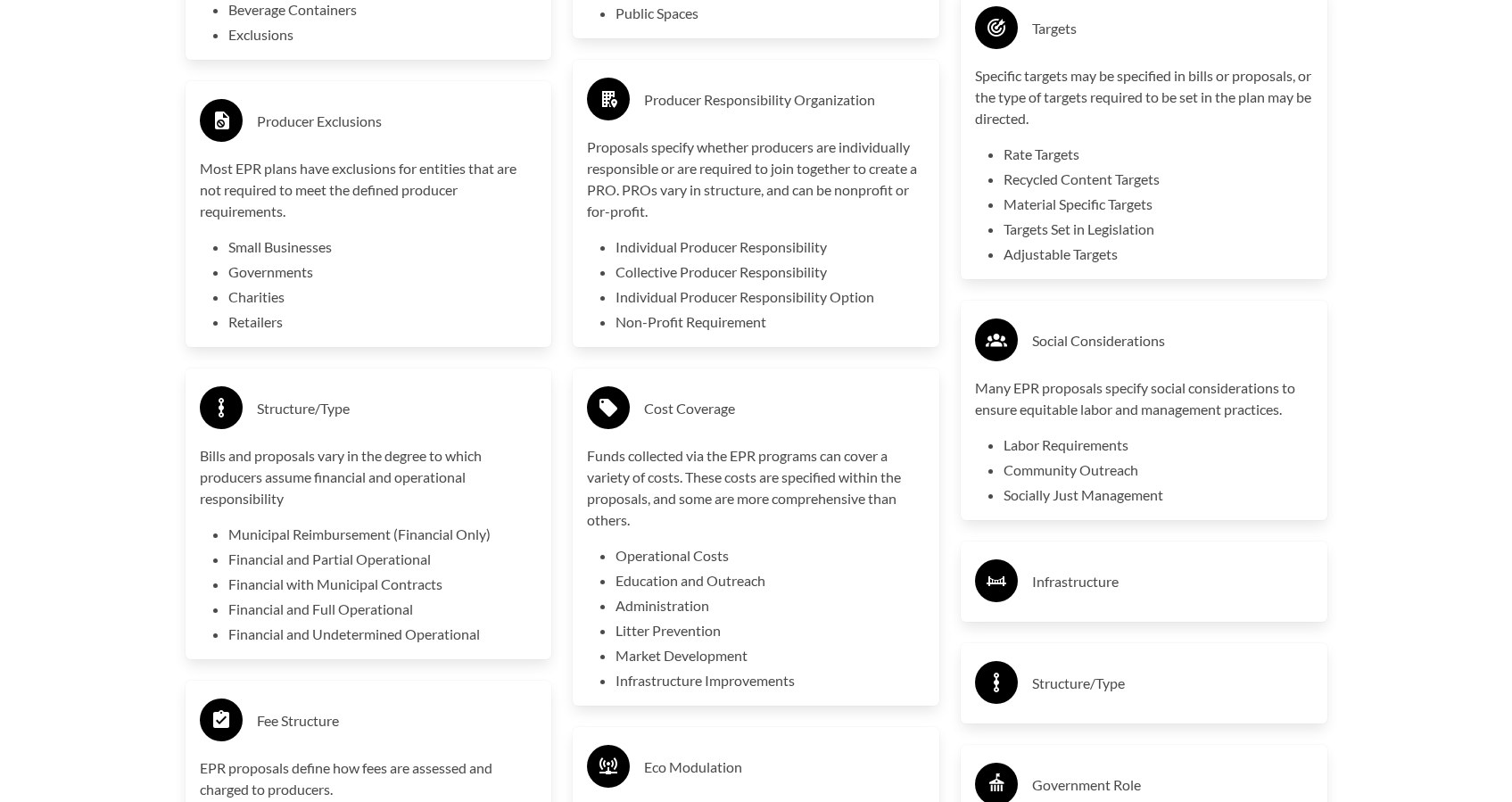
scroll to position [3462, 0]
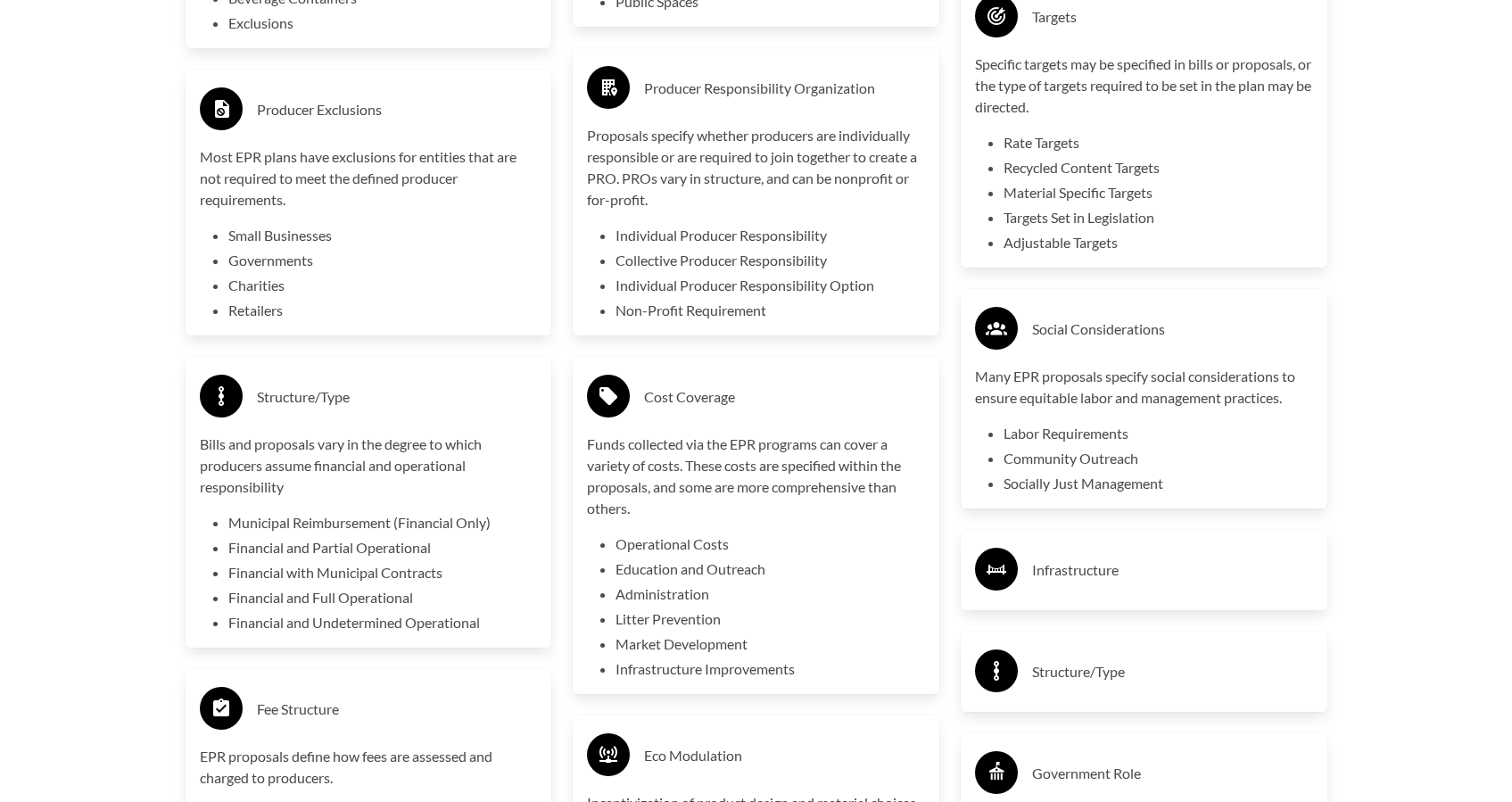
click at [1102, 593] on div "Infrastructure" at bounding box center [1144, 570] width 338 height 51
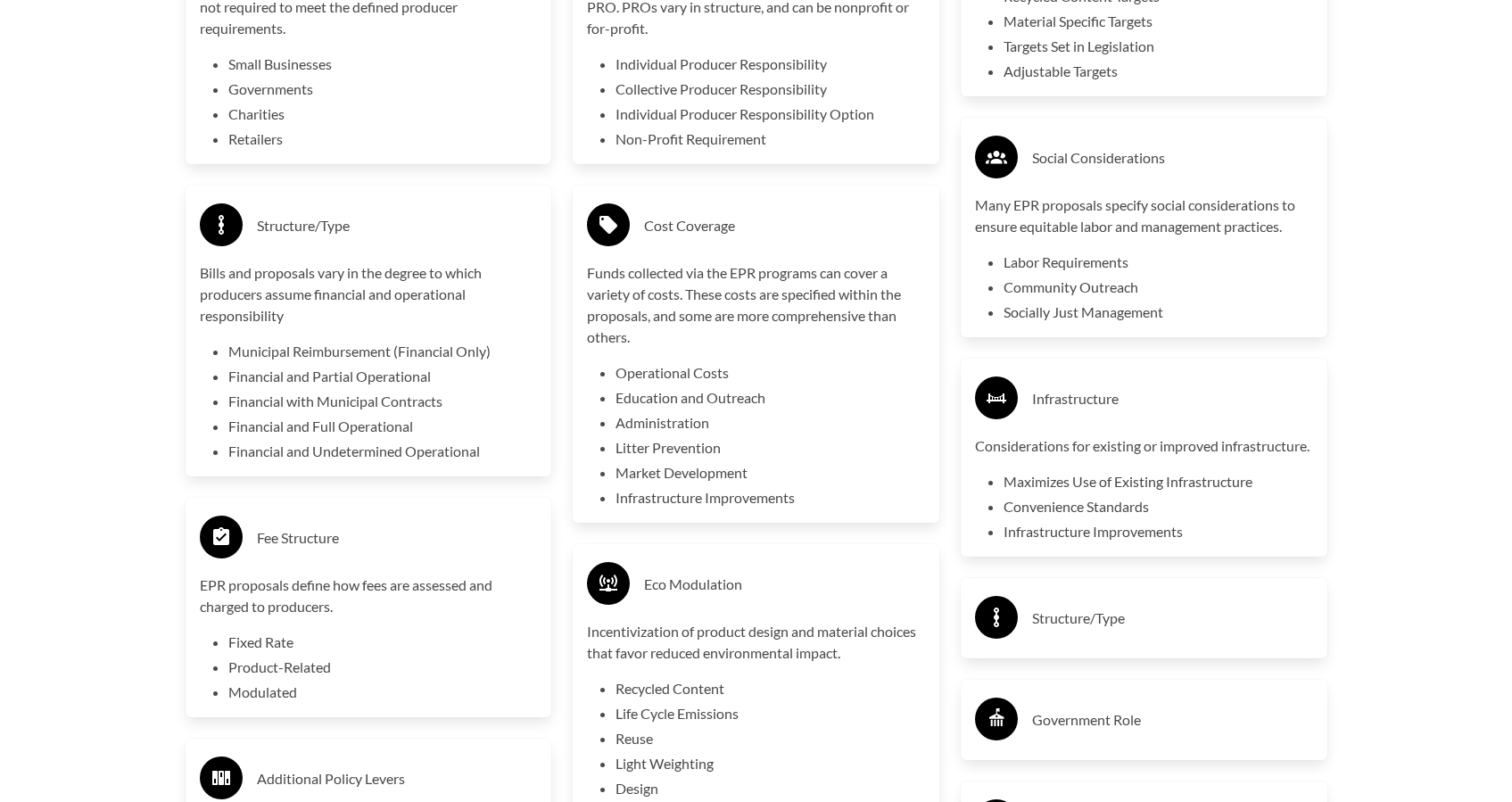
scroll to position [3634, 0]
click at [1132, 630] on h3 "Structure/Type" at bounding box center [1172, 617] width 281 height 29
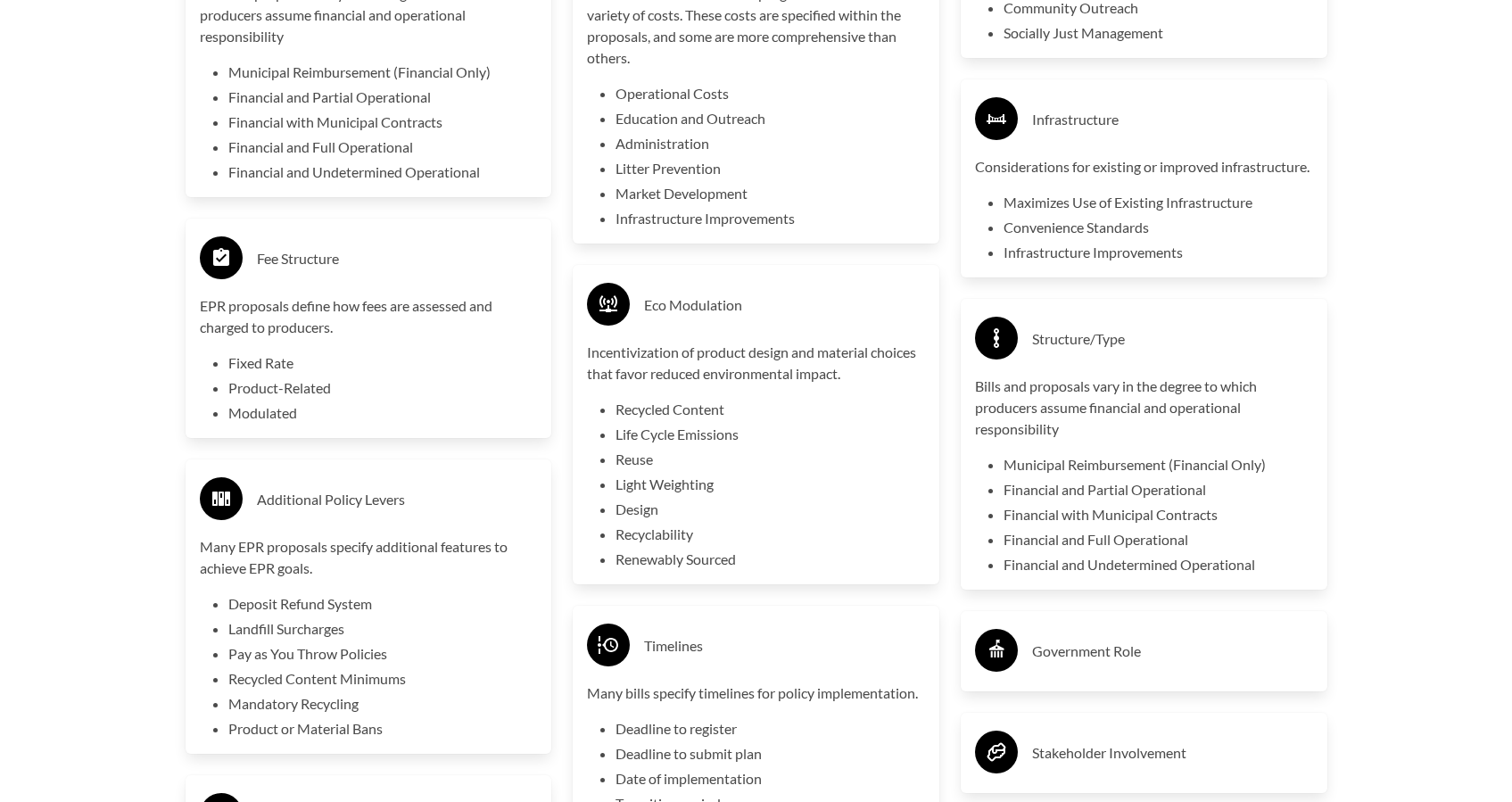
scroll to position [3913, 0]
click at [1293, 628] on div "Producer Definition EPR proposals define the producers to specify who is obliga…" at bounding box center [1143, 313] width 388 height 2122
click at [1298, 653] on div "Government Role" at bounding box center [1144, 650] width 338 height 51
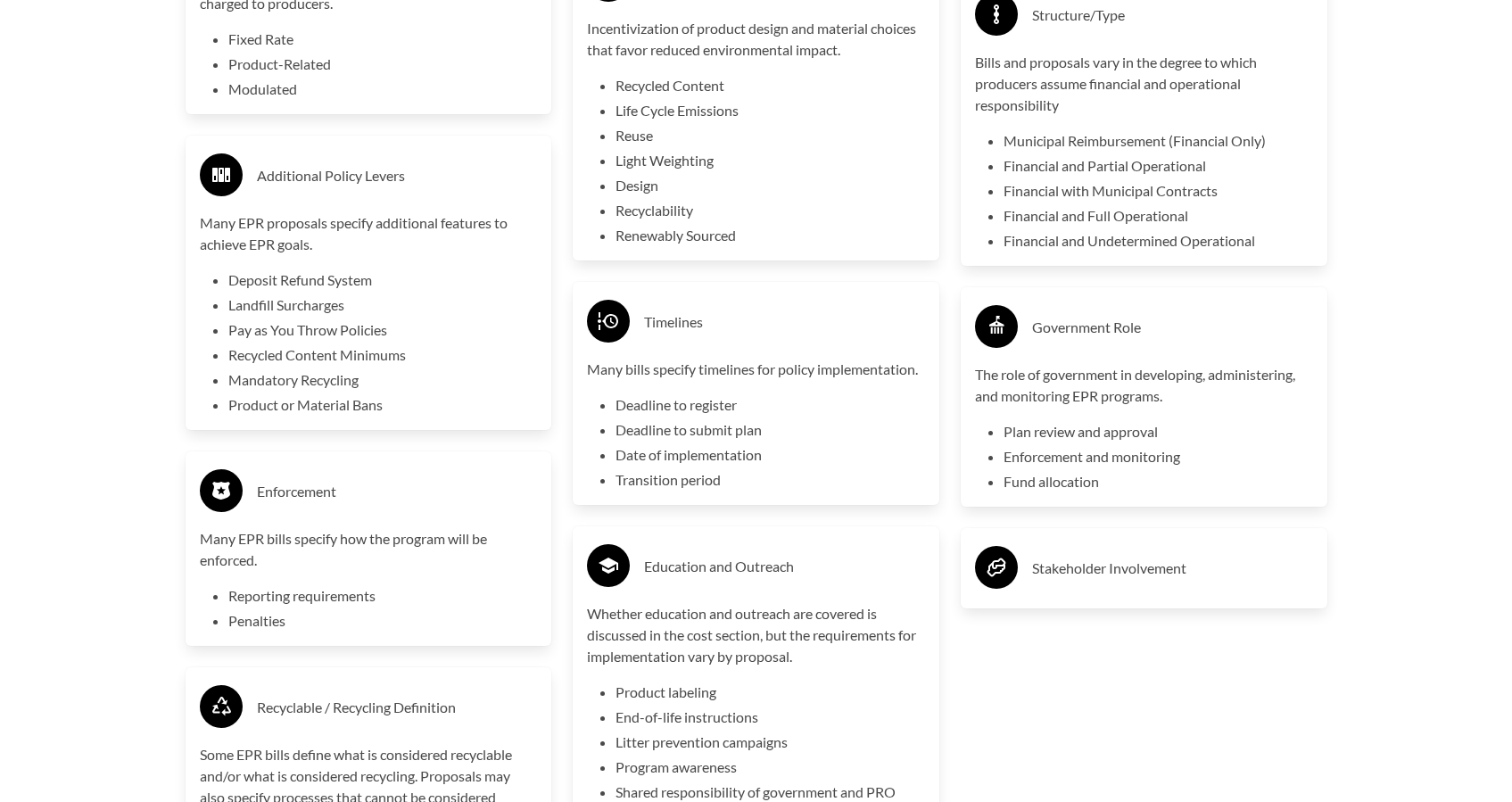
scroll to position [4238, 0]
click at [1228, 565] on div "Stakeholder Involvement" at bounding box center [1144, 566] width 338 height 51
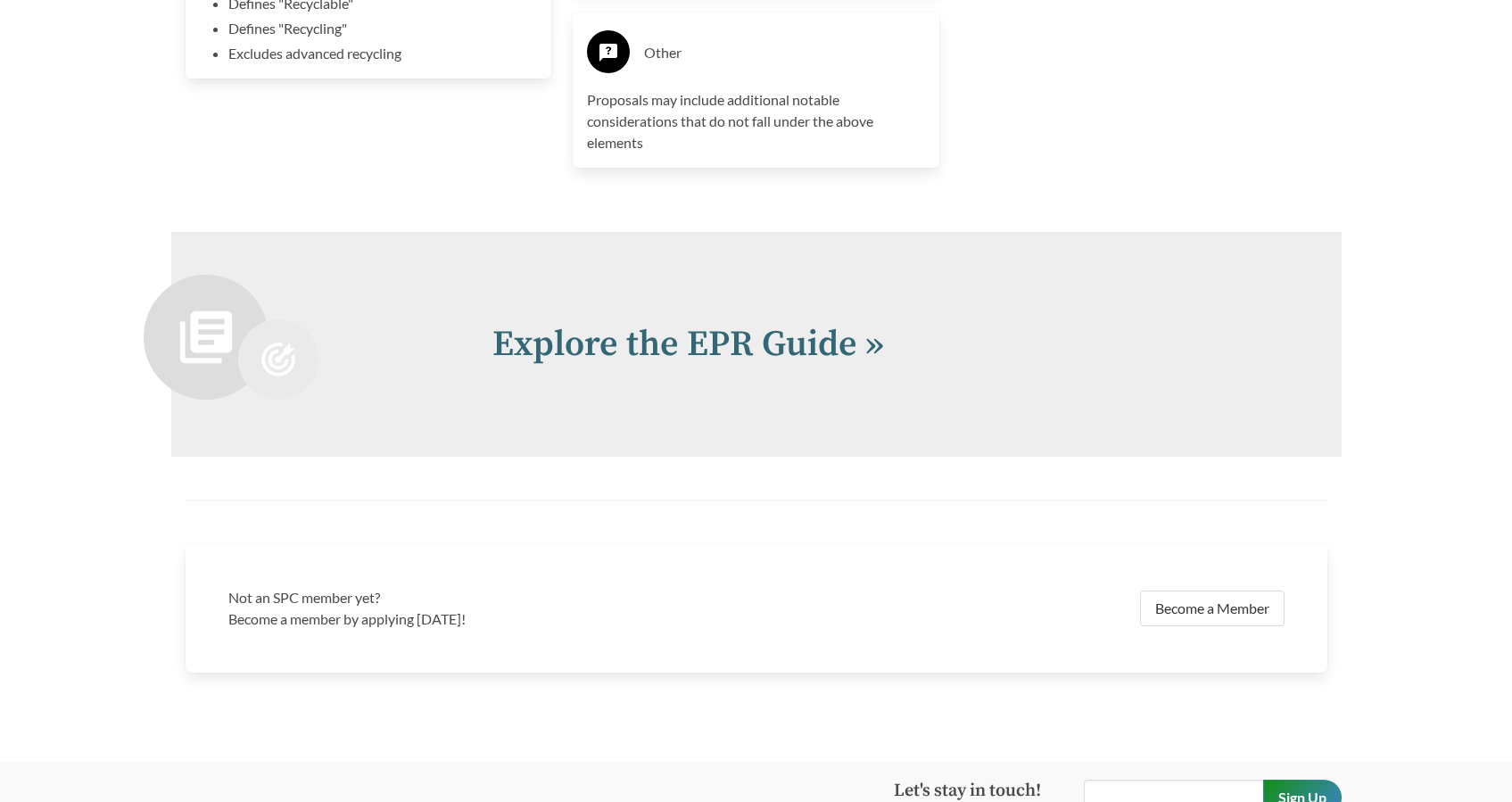
scroll to position [5268, 0]
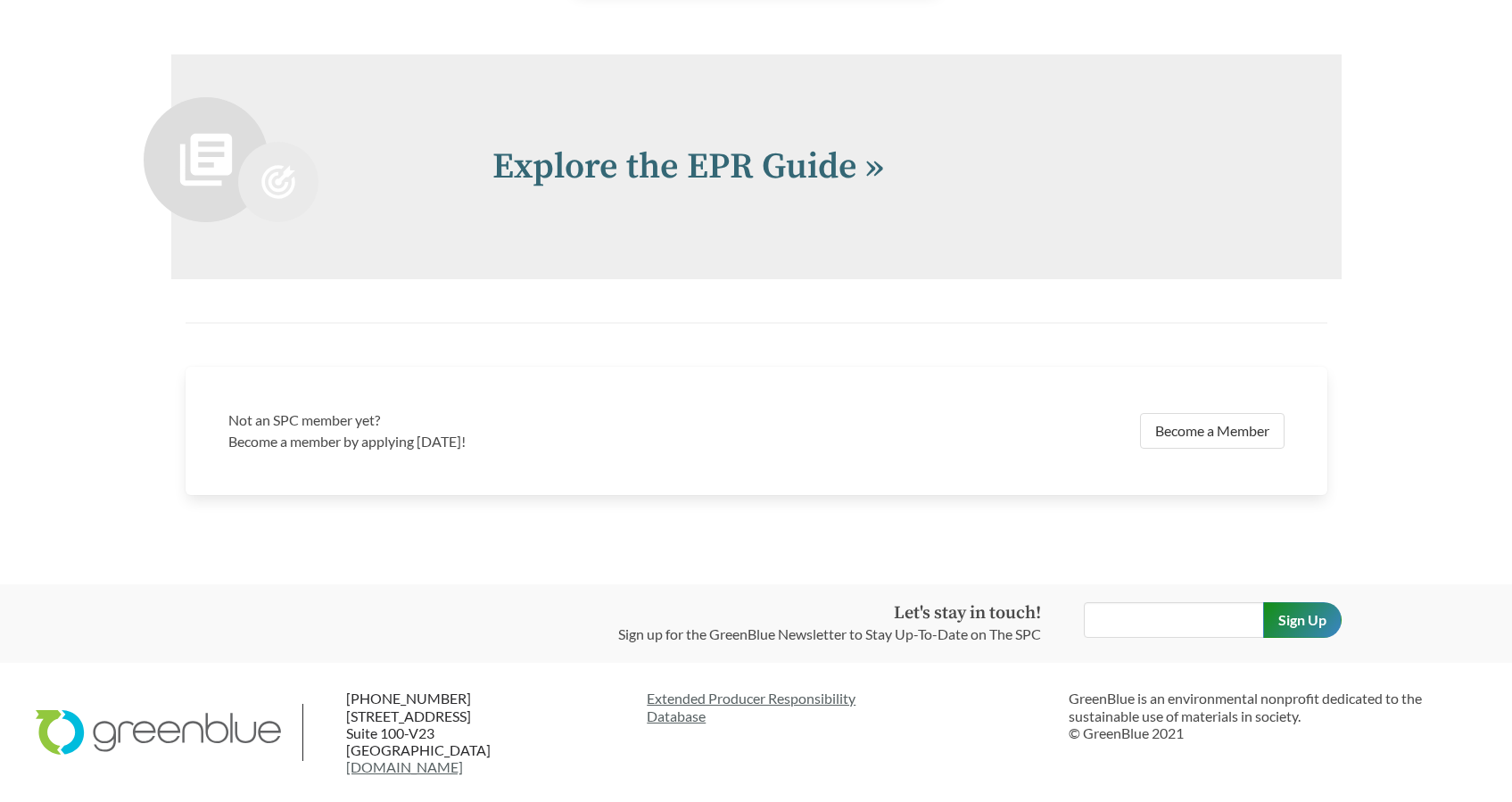
click at [1052, 154] on h2 "Explore the EPR Guide »" at bounding box center [896, 167] width 807 height 53
click at [747, 153] on link "Explore the EPR Guide »" at bounding box center [687, 167] width 392 height 44
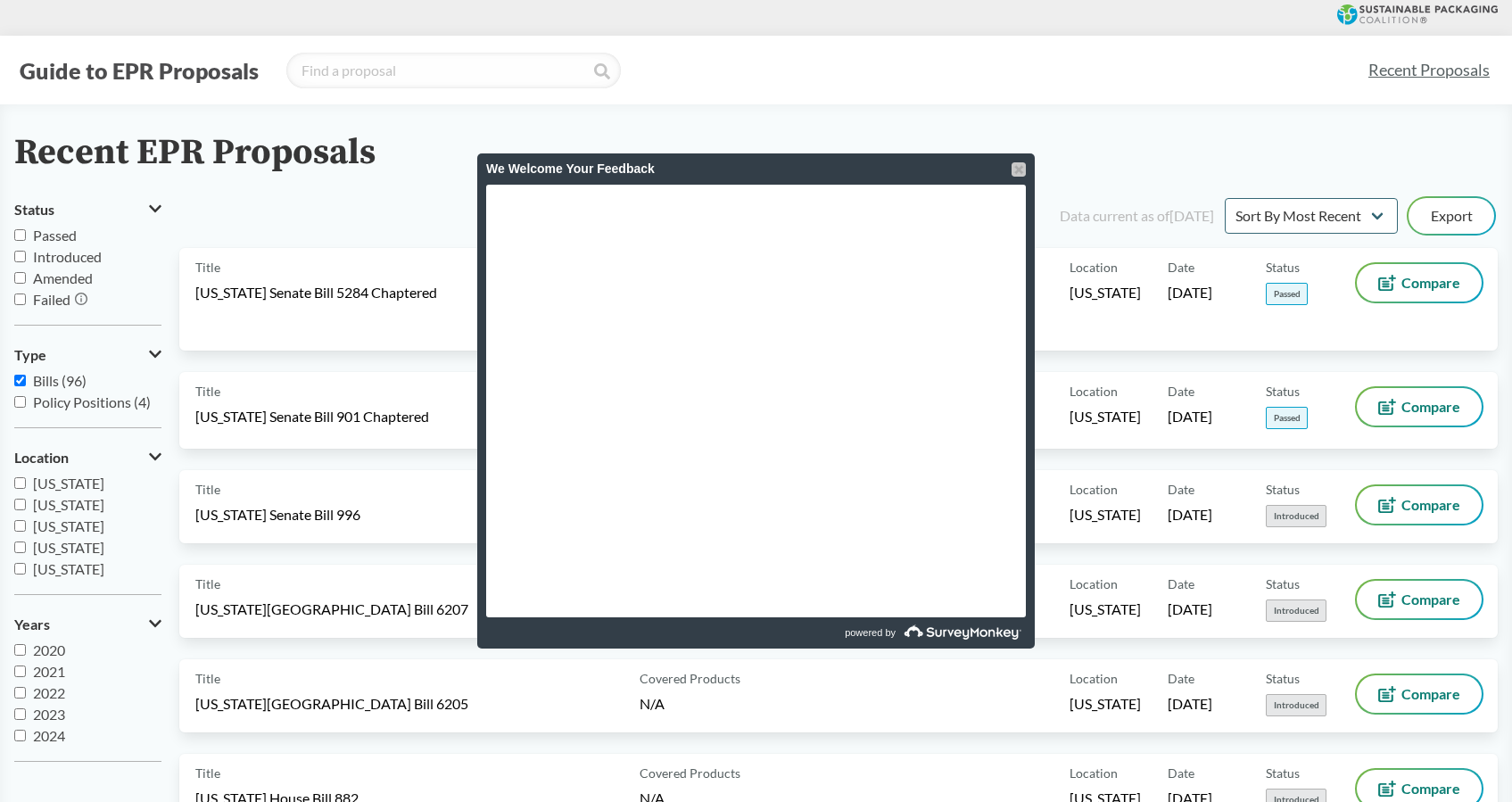
click at [1025, 164] on div at bounding box center [1019, 170] width 14 height 14
